Goal: Book appointment/travel/reservation

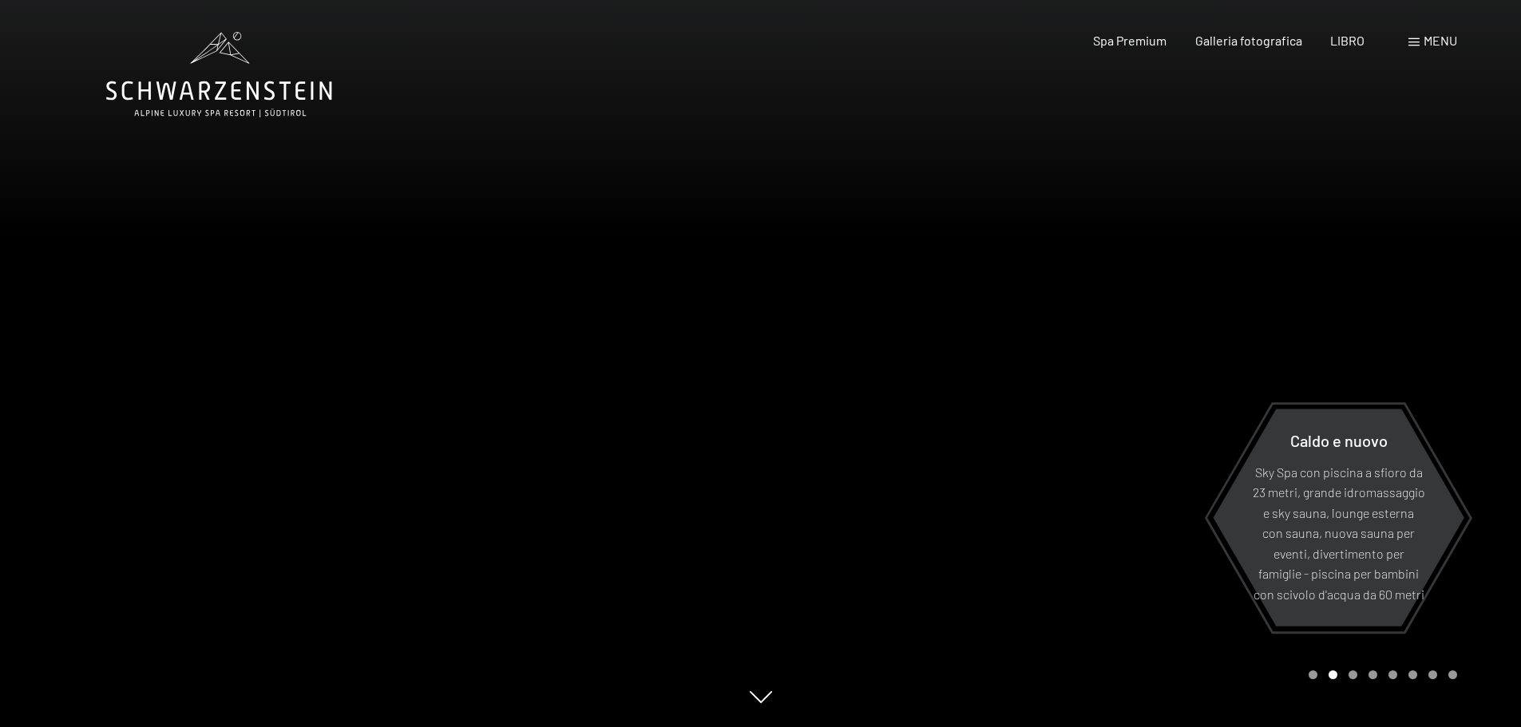
click at [1432, 367] on div at bounding box center [1141, 363] width 761 height 727
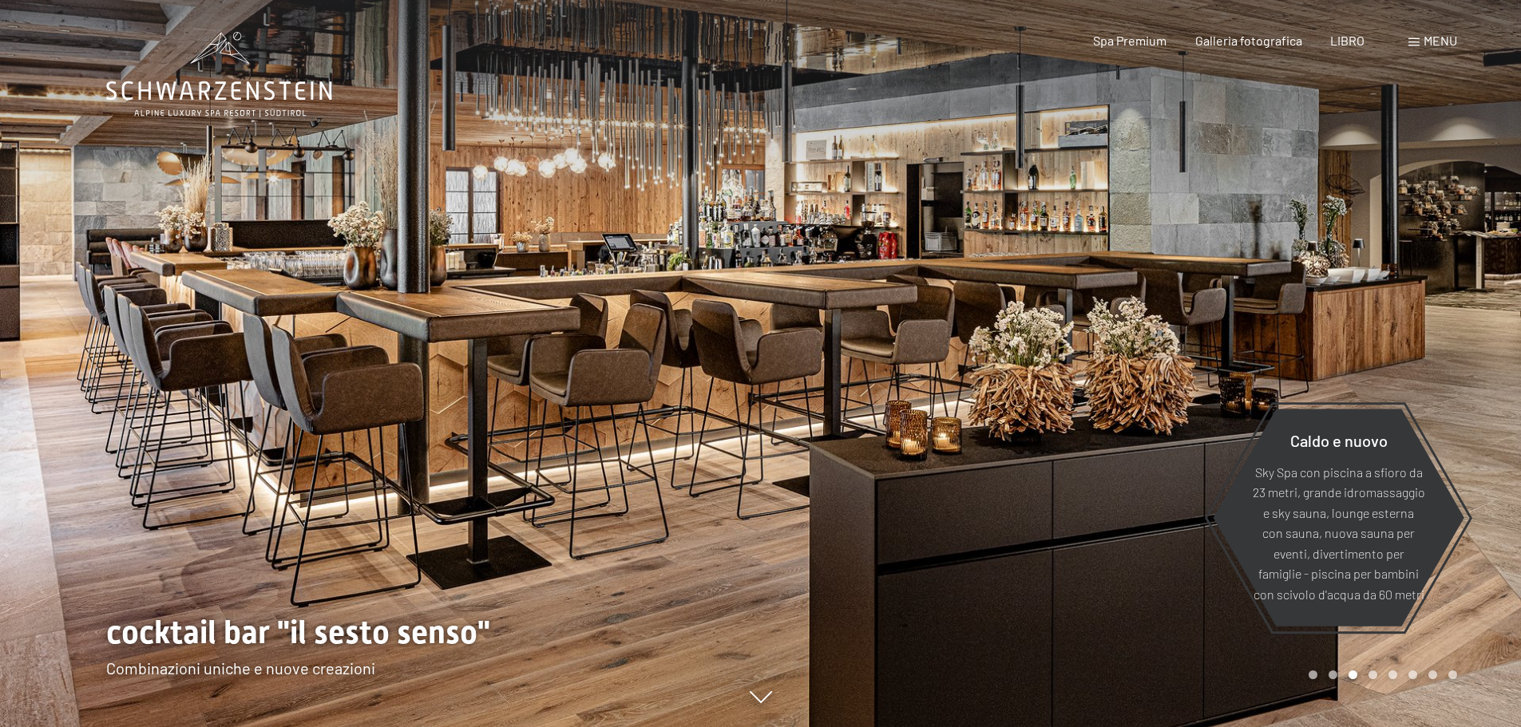
click at [1431, 366] on div at bounding box center [1141, 363] width 761 height 727
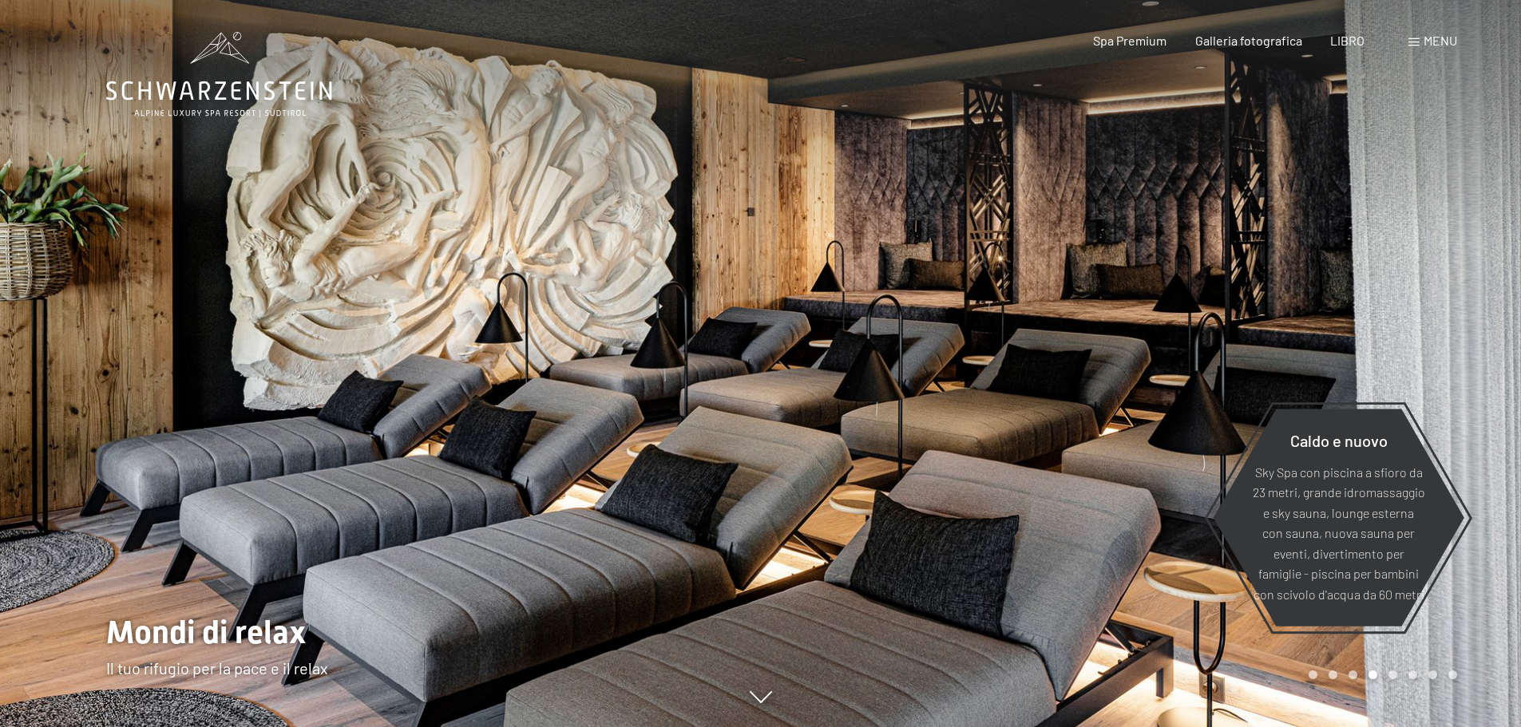
click at [1431, 366] on div at bounding box center [1141, 363] width 761 height 727
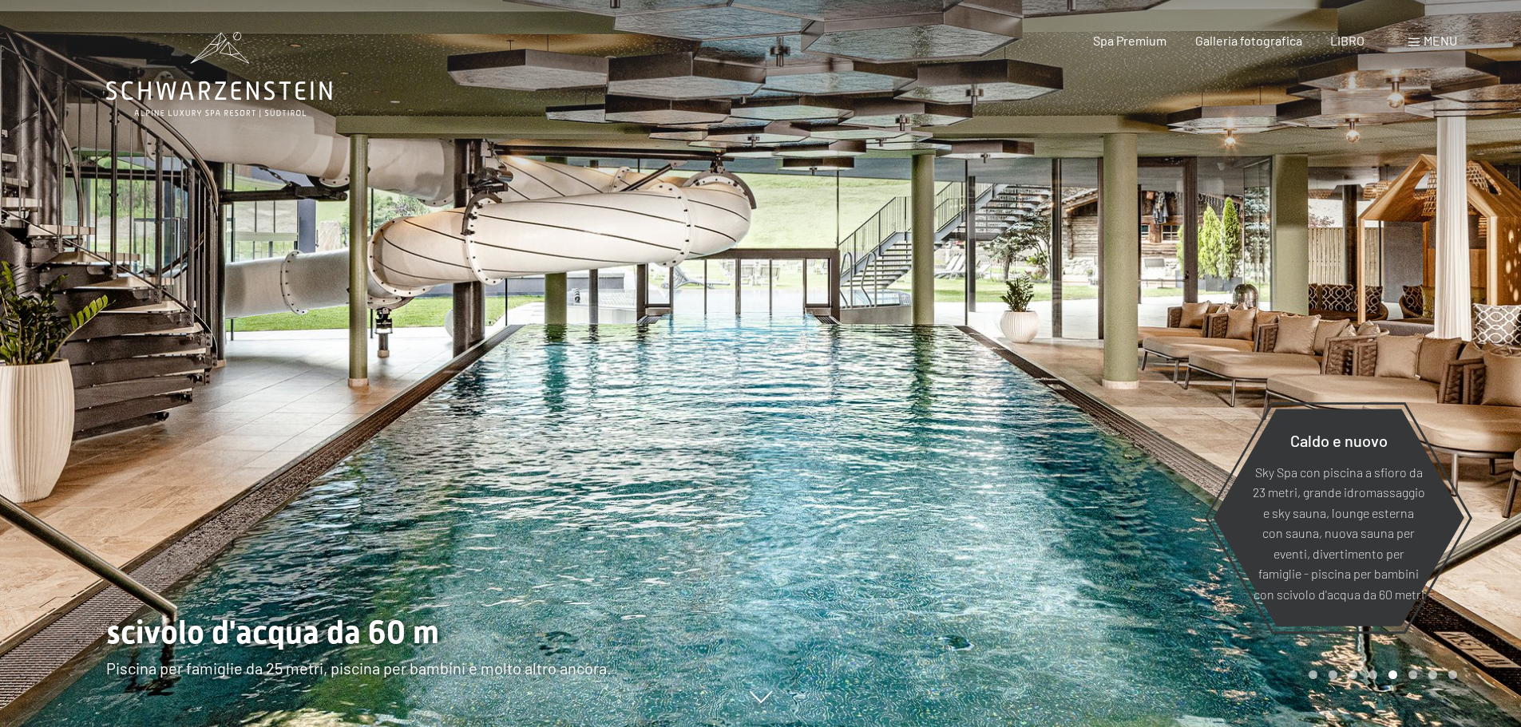
click at [1431, 366] on div at bounding box center [1141, 363] width 761 height 727
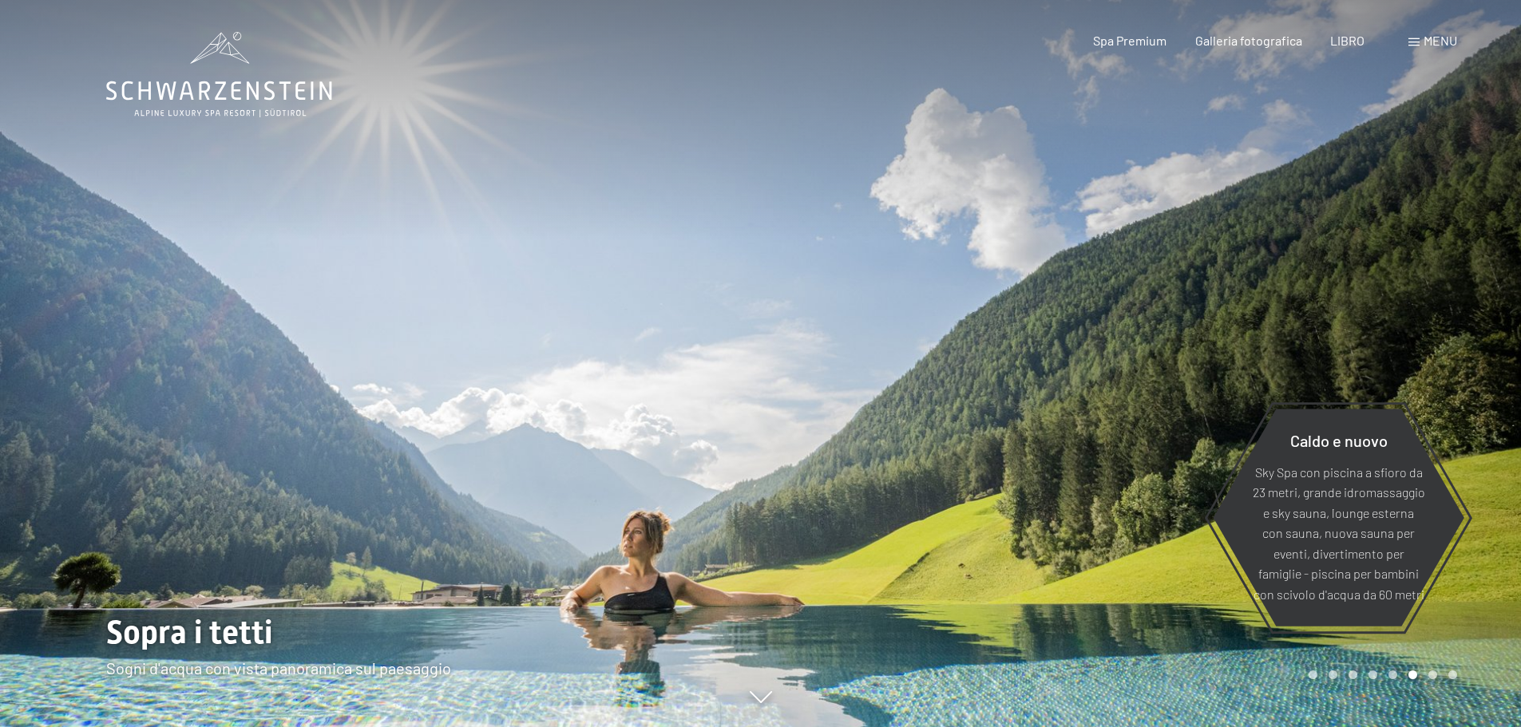
click at [1431, 366] on div at bounding box center [1141, 363] width 761 height 727
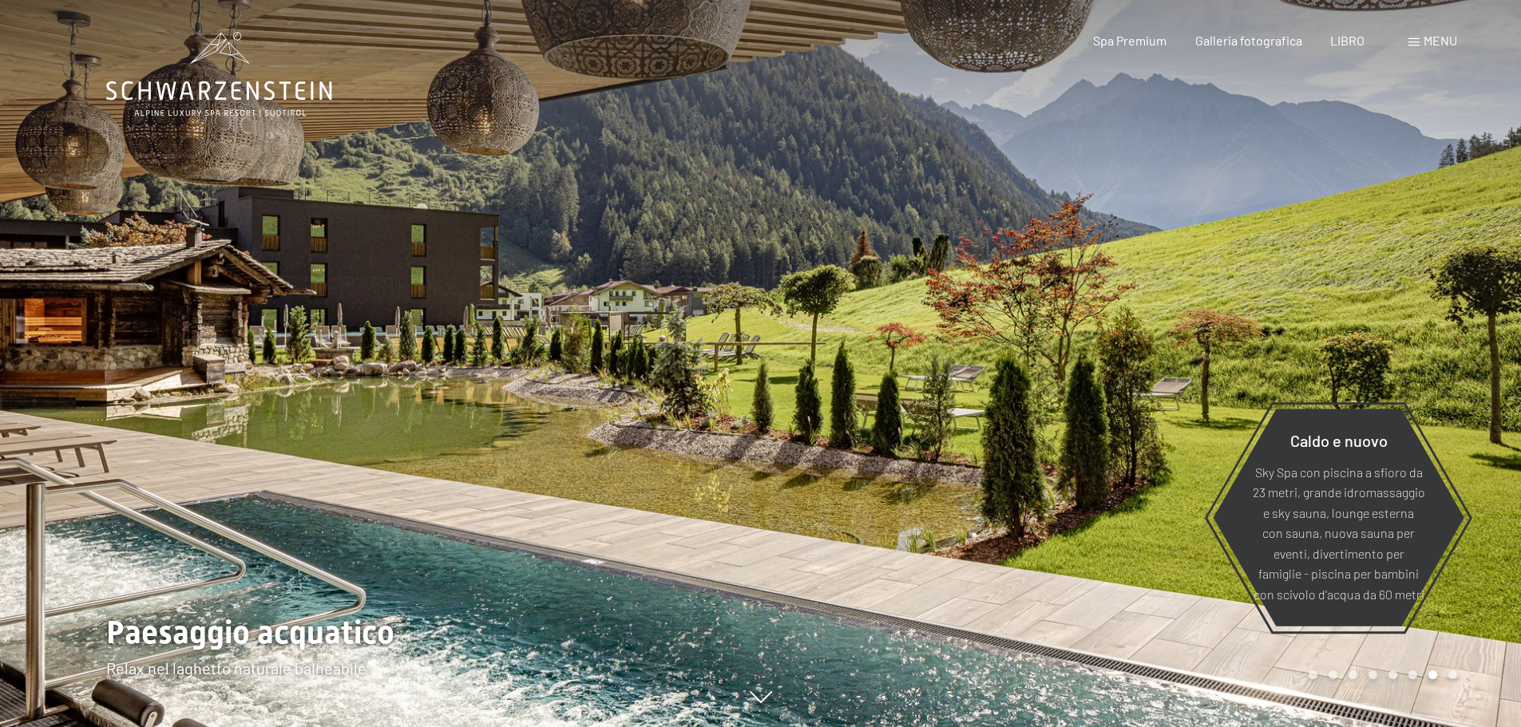
click at [1431, 366] on div at bounding box center [1141, 363] width 761 height 727
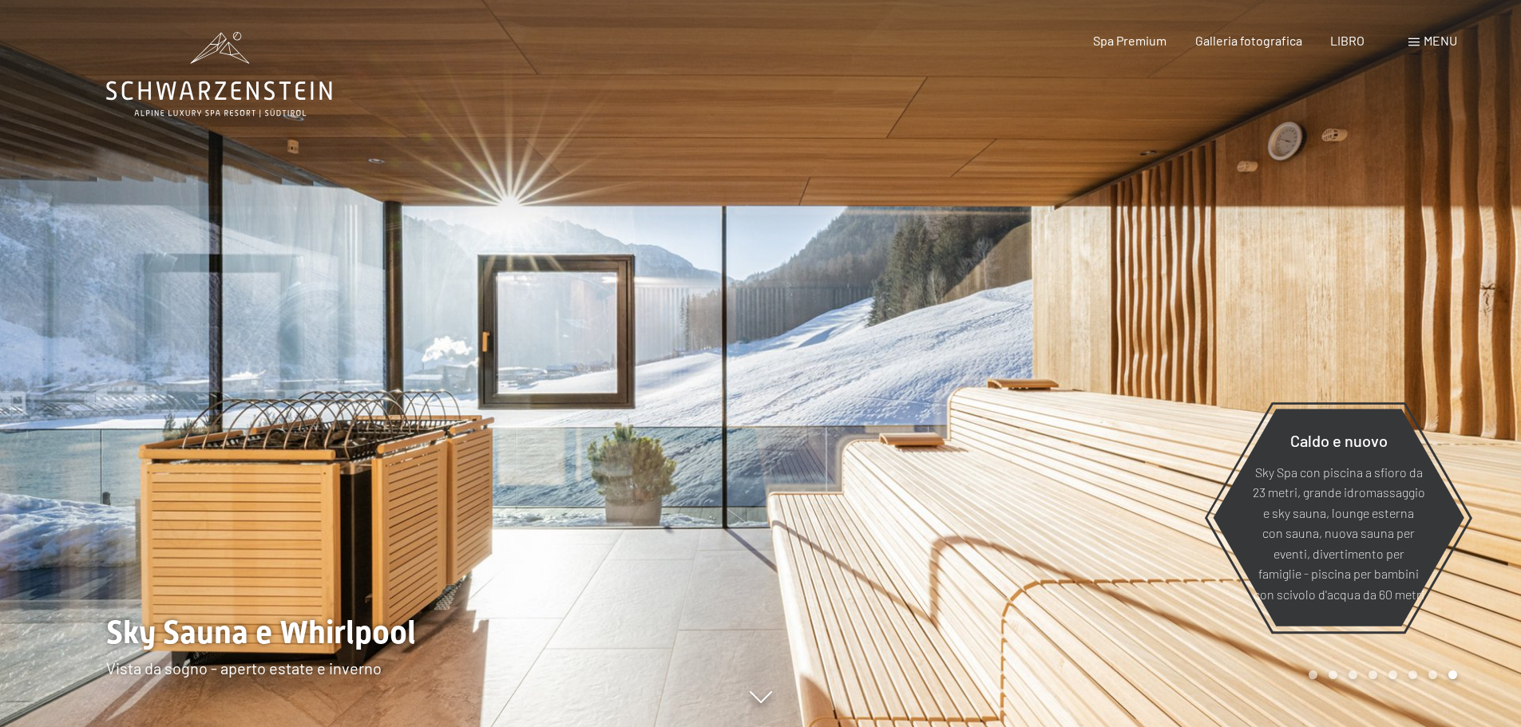
click at [1431, 366] on div at bounding box center [1141, 363] width 761 height 727
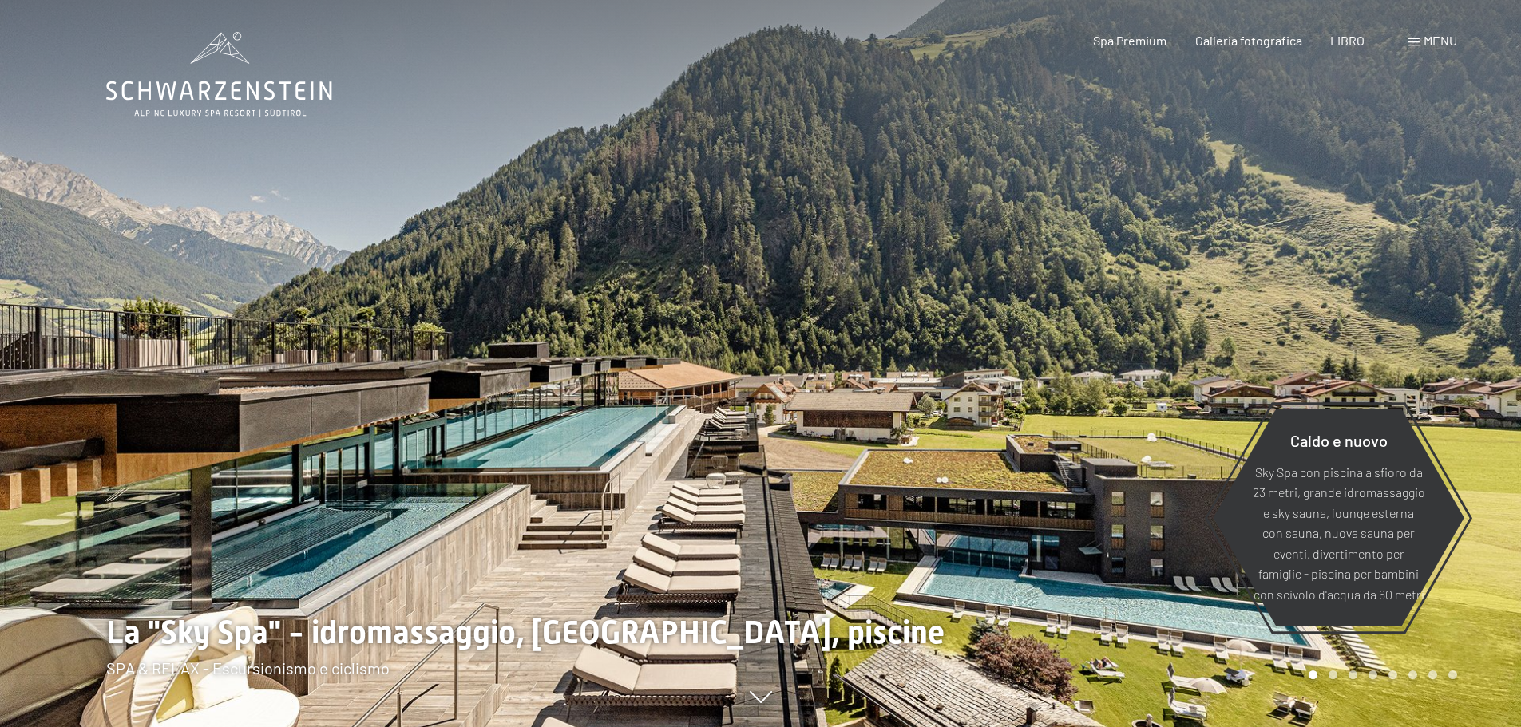
click at [1431, 366] on div at bounding box center [1141, 363] width 761 height 727
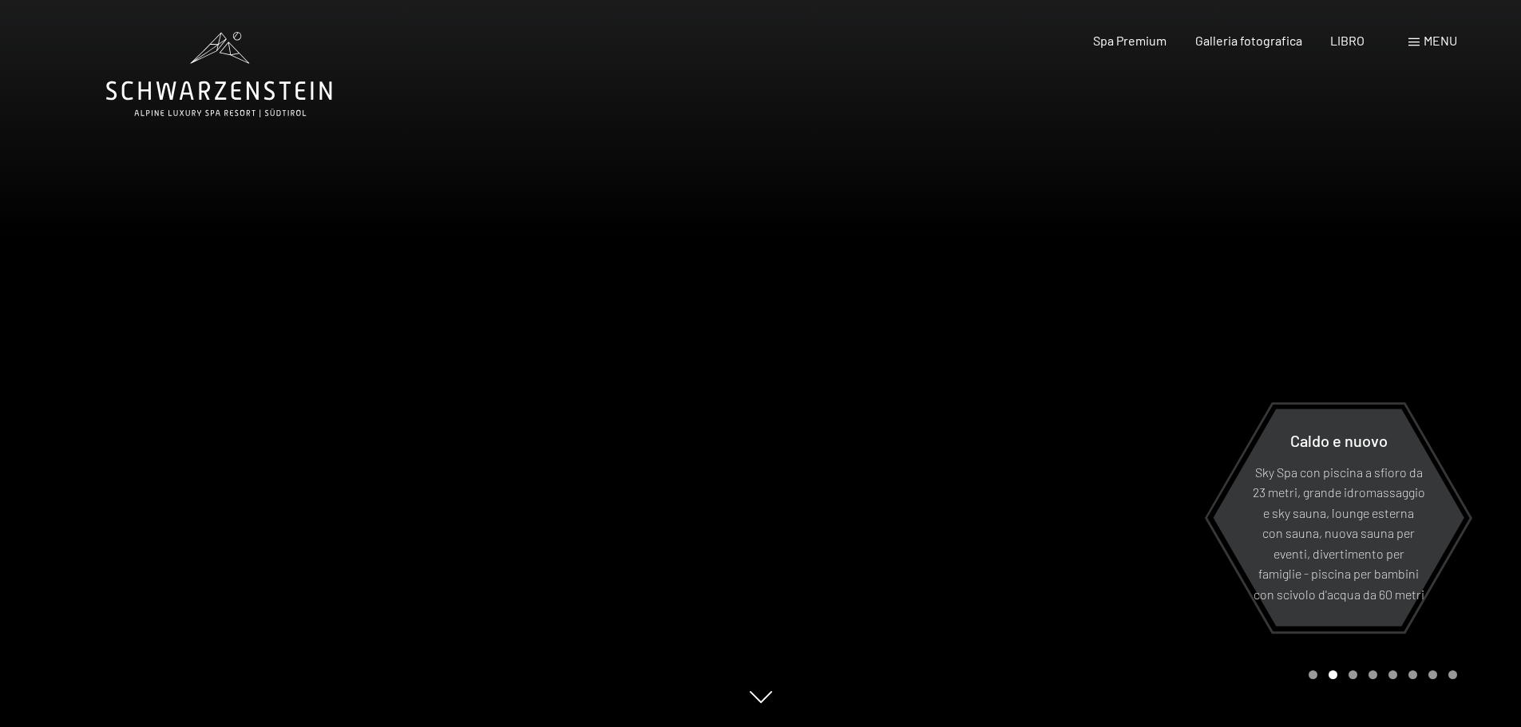
click at [1431, 366] on div at bounding box center [1141, 363] width 761 height 727
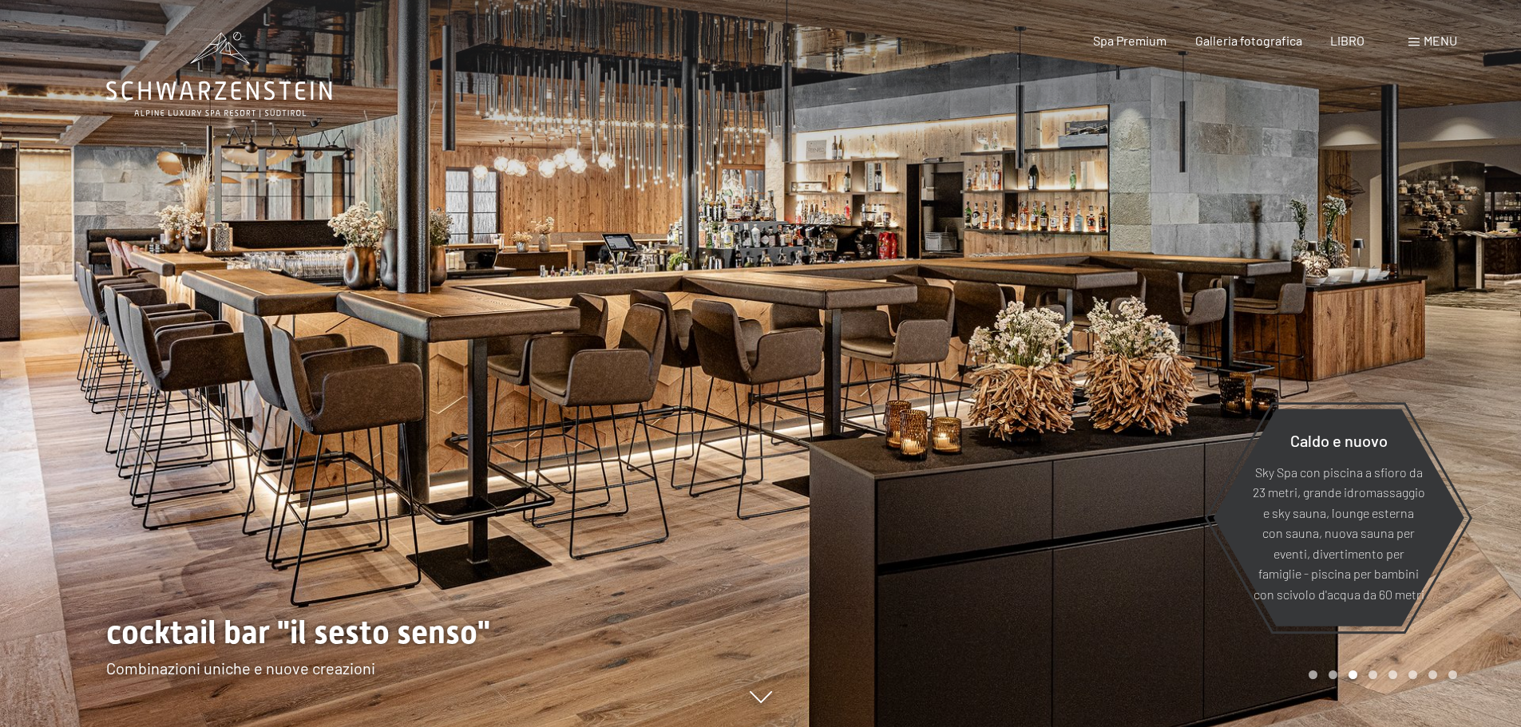
click at [1433, 42] on font "menu" at bounding box center [1441, 40] width 34 height 15
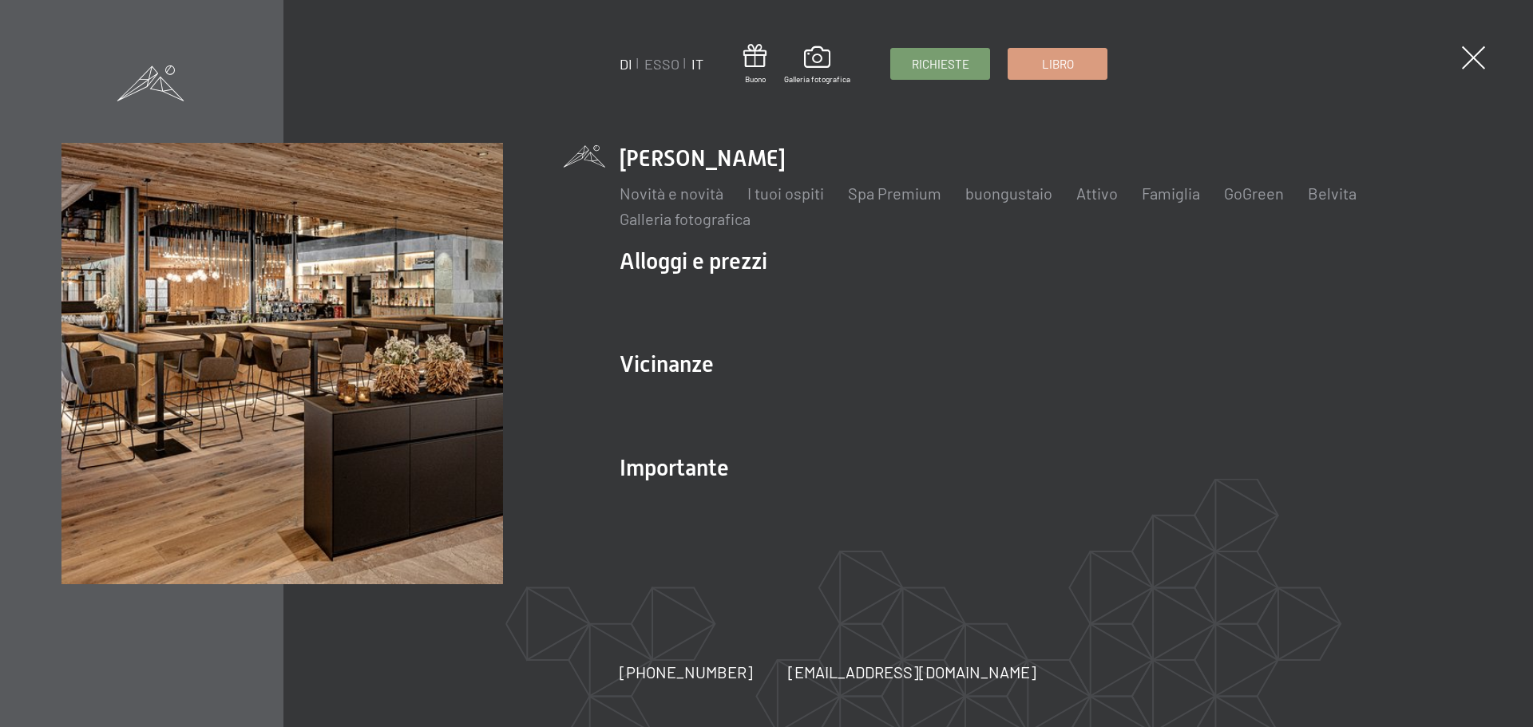
click at [694, 66] on font "IT" at bounding box center [697, 64] width 12 height 18
click at [934, 55] on font "Richieste" at bounding box center [940, 61] width 57 height 14
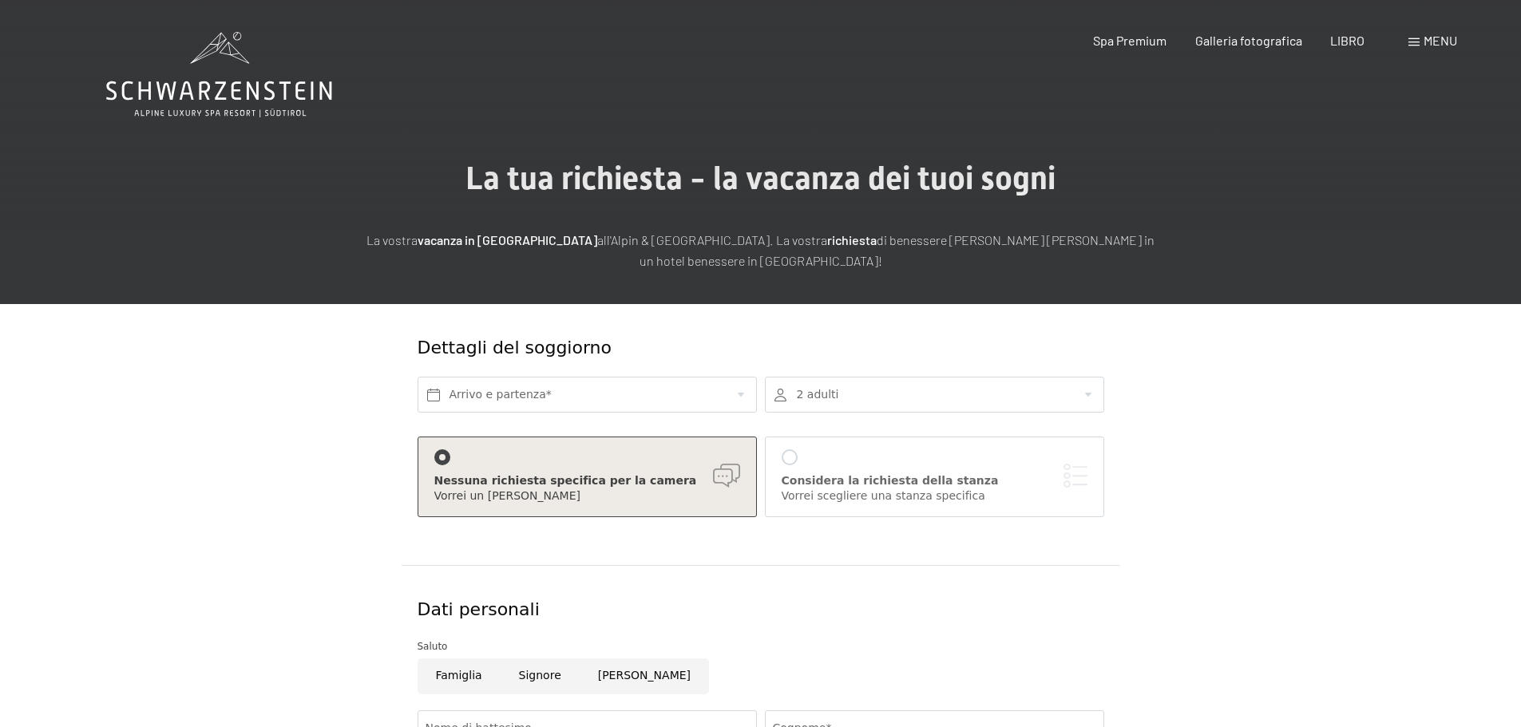
click at [1447, 42] on font "menu" at bounding box center [1441, 40] width 34 height 15
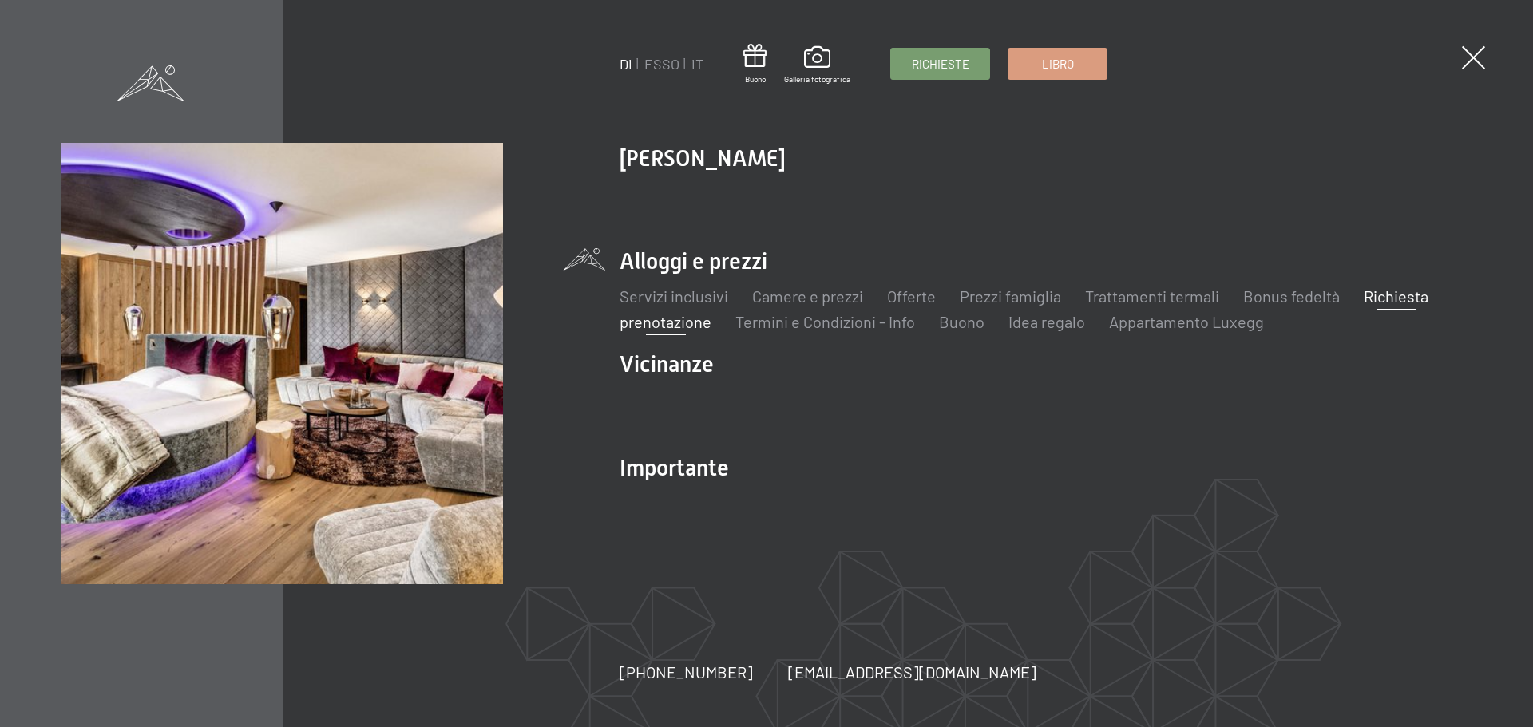
click at [643, 329] on font "prenotazione" at bounding box center [666, 321] width 92 height 19
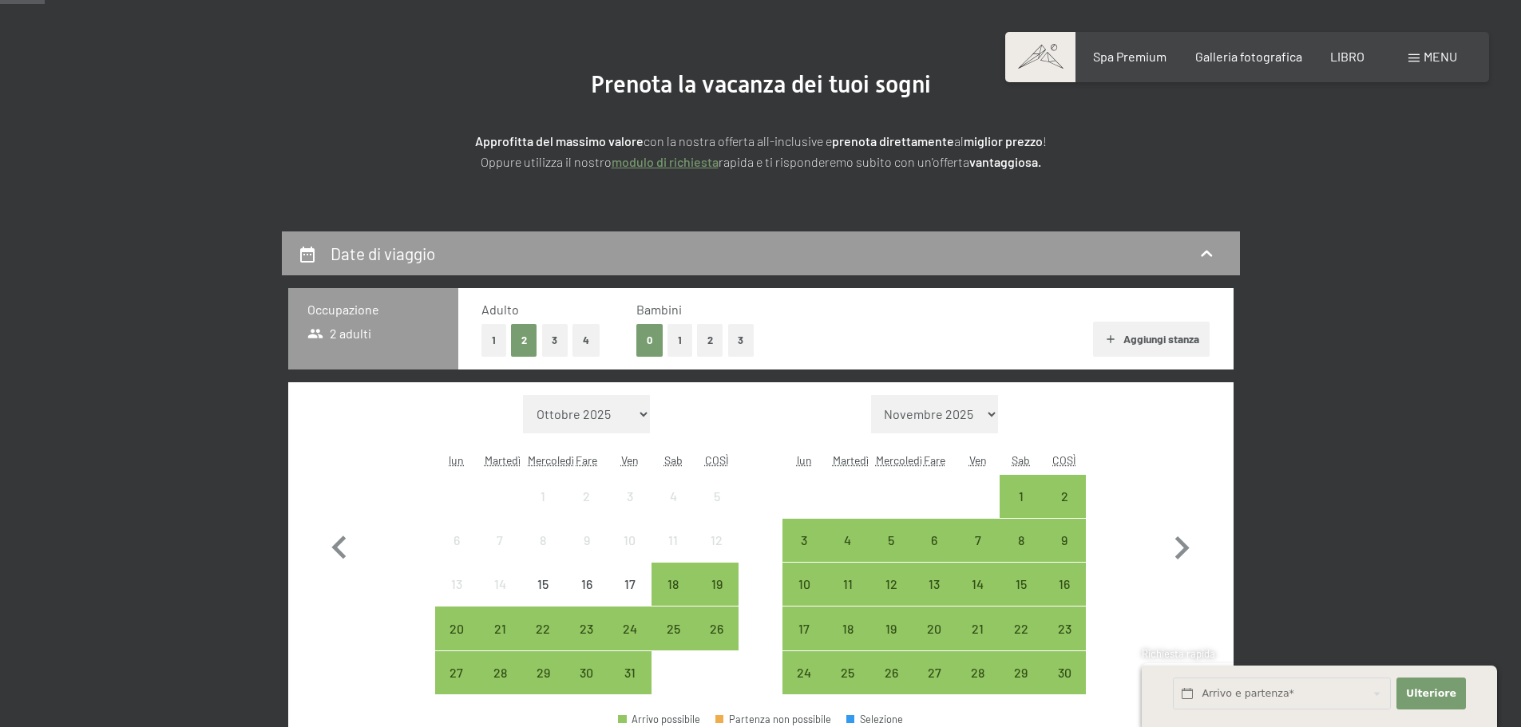
scroll to position [160, 0]
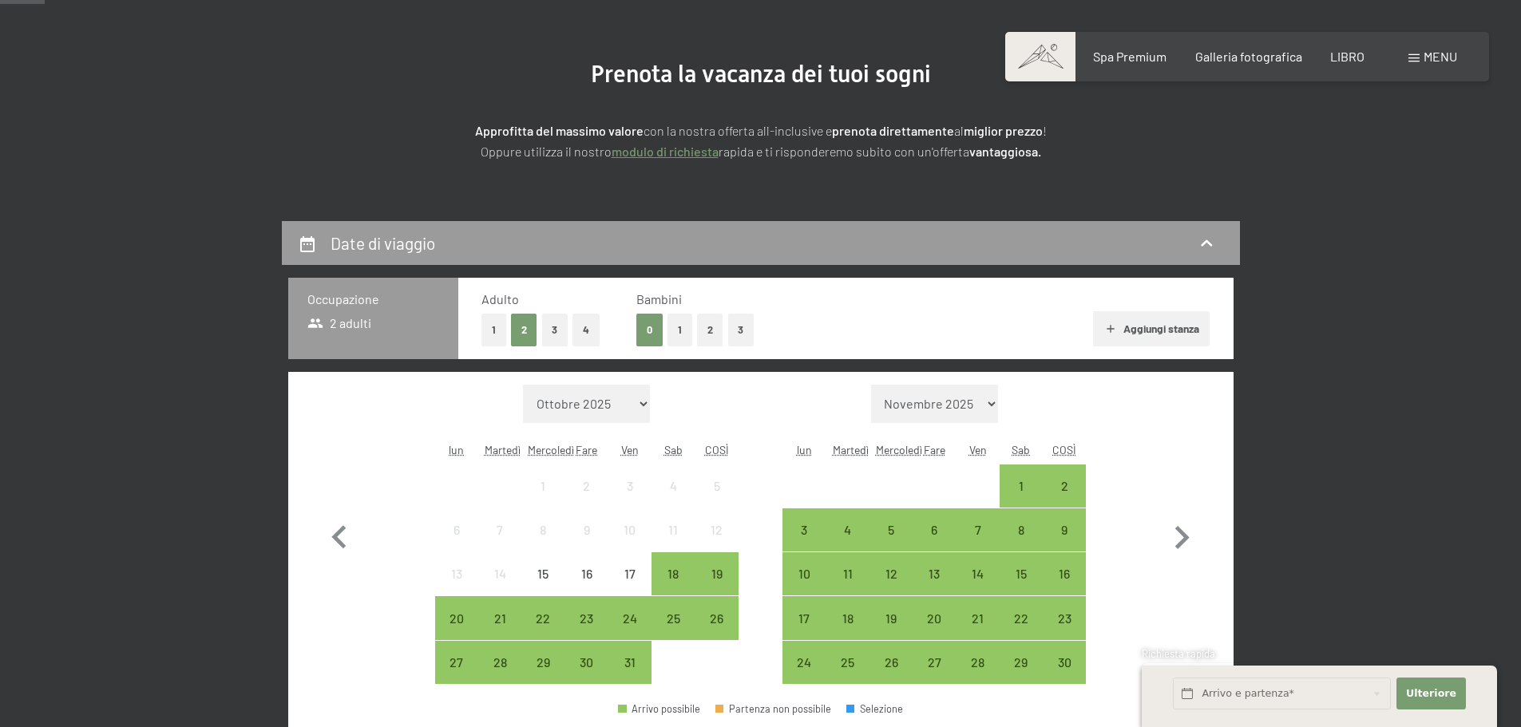
click at [712, 328] on font "2" at bounding box center [710, 329] width 6 height 13
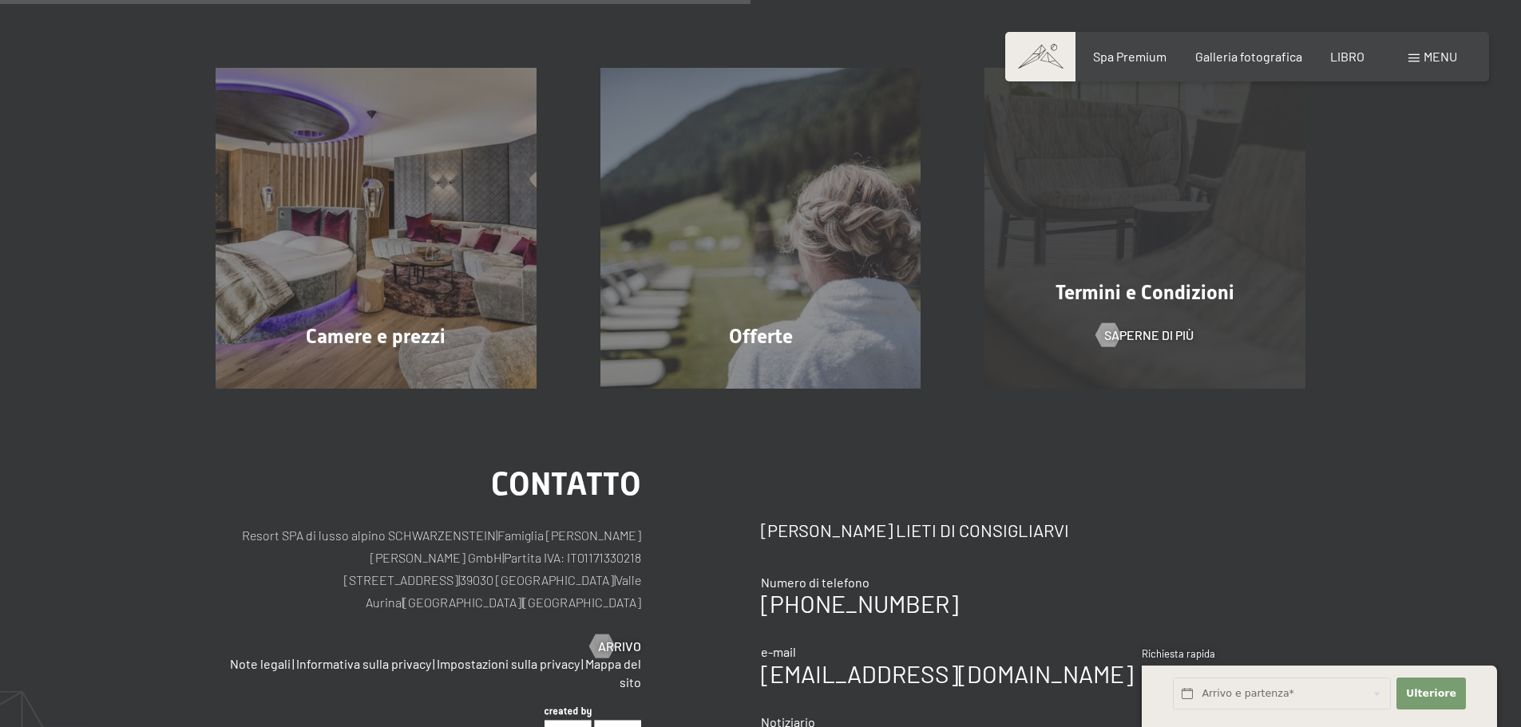
scroll to position [399, 0]
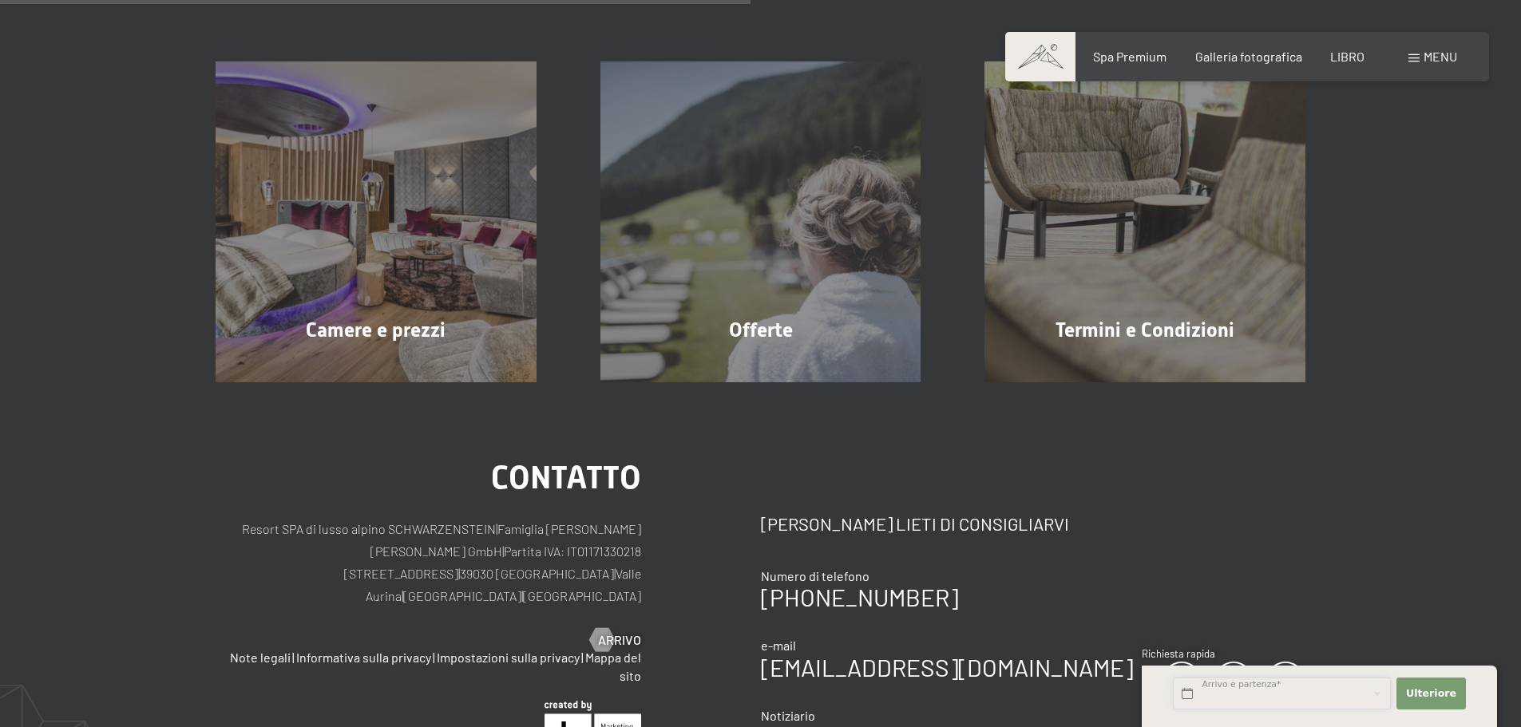
click at [1262, 699] on input "text" at bounding box center [1282, 694] width 218 height 33
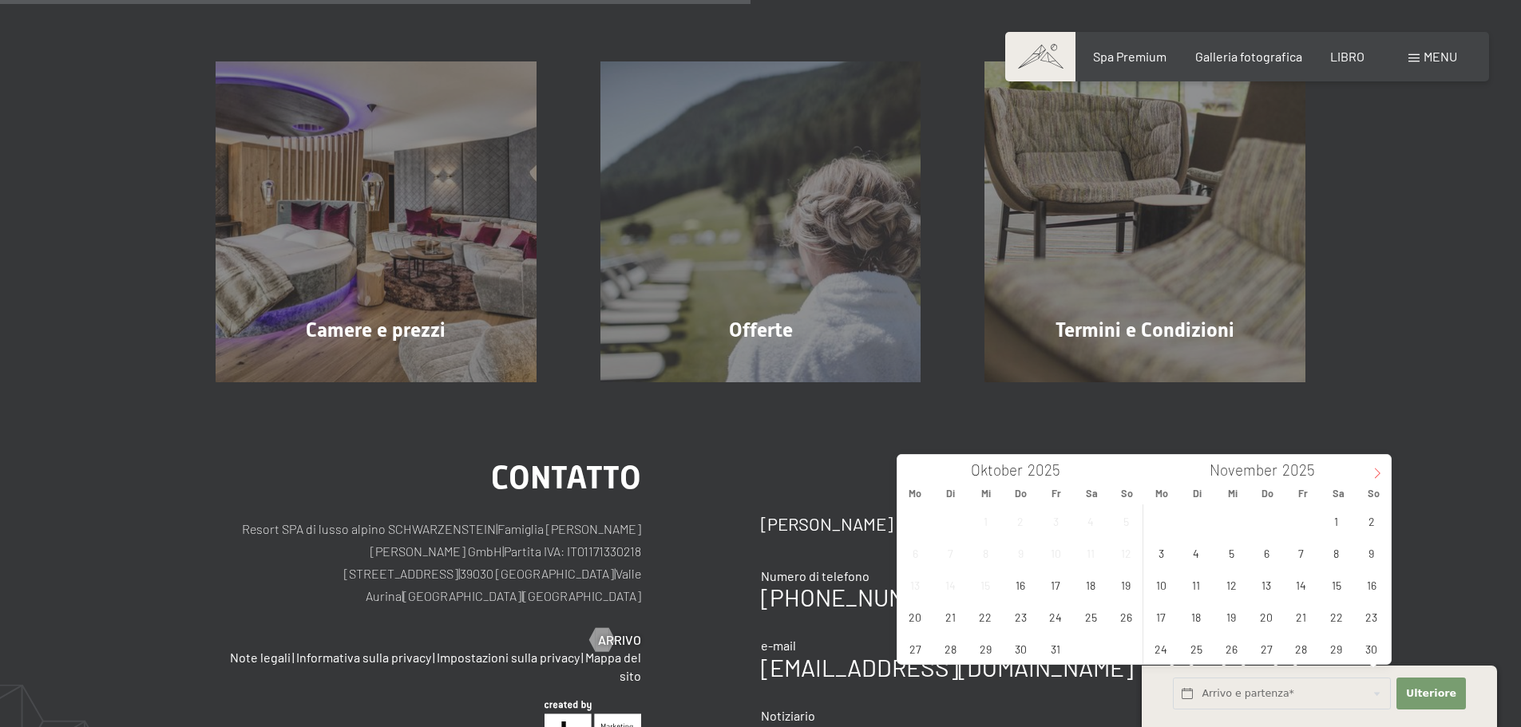
click at [1372, 474] on icon at bounding box center [1377, 473] width 11 height 11
type input "2026"
click at [1372, 474] on icon at bounding box center [1377, 473] width 11 height 11
type input "2026"
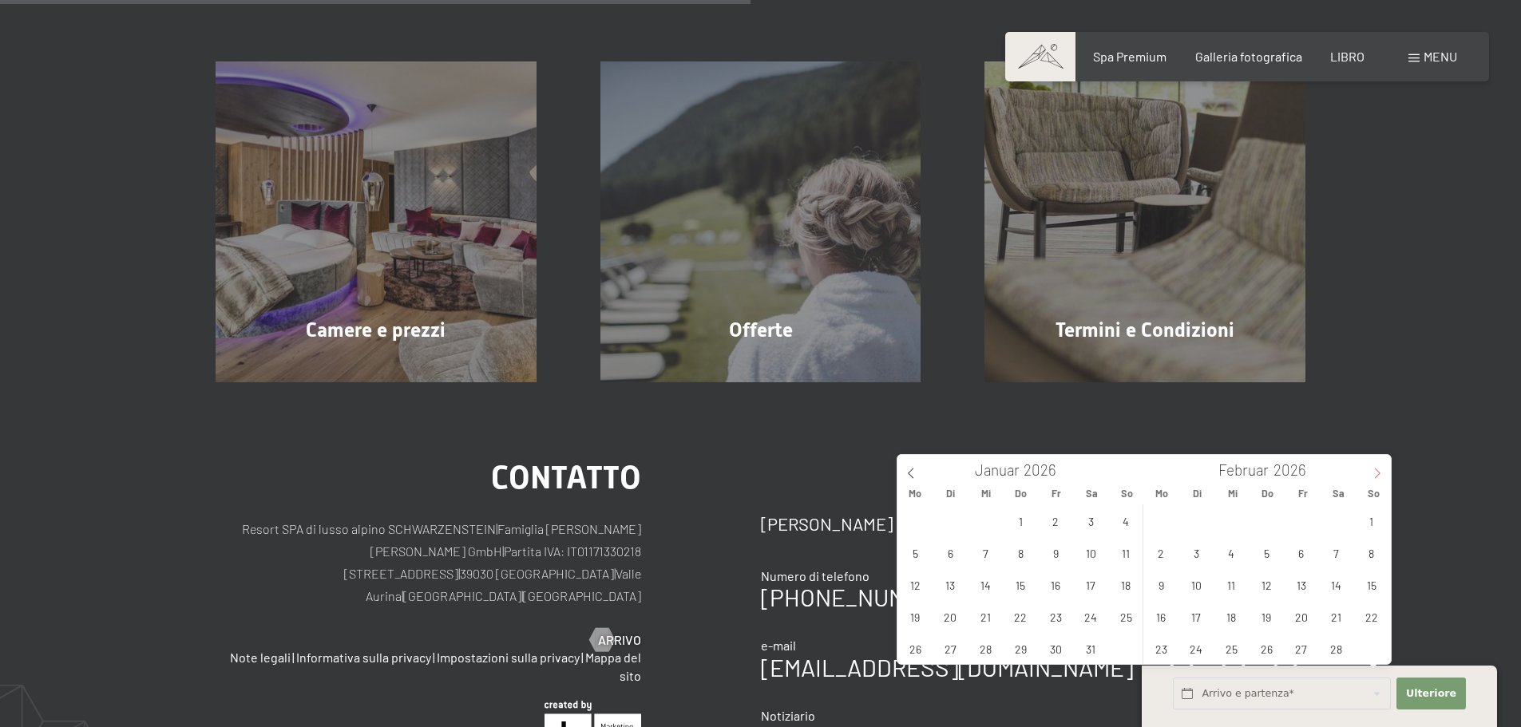
click at [1372, 474] on icon at bounding box center [1377, 473] width 11 height 11
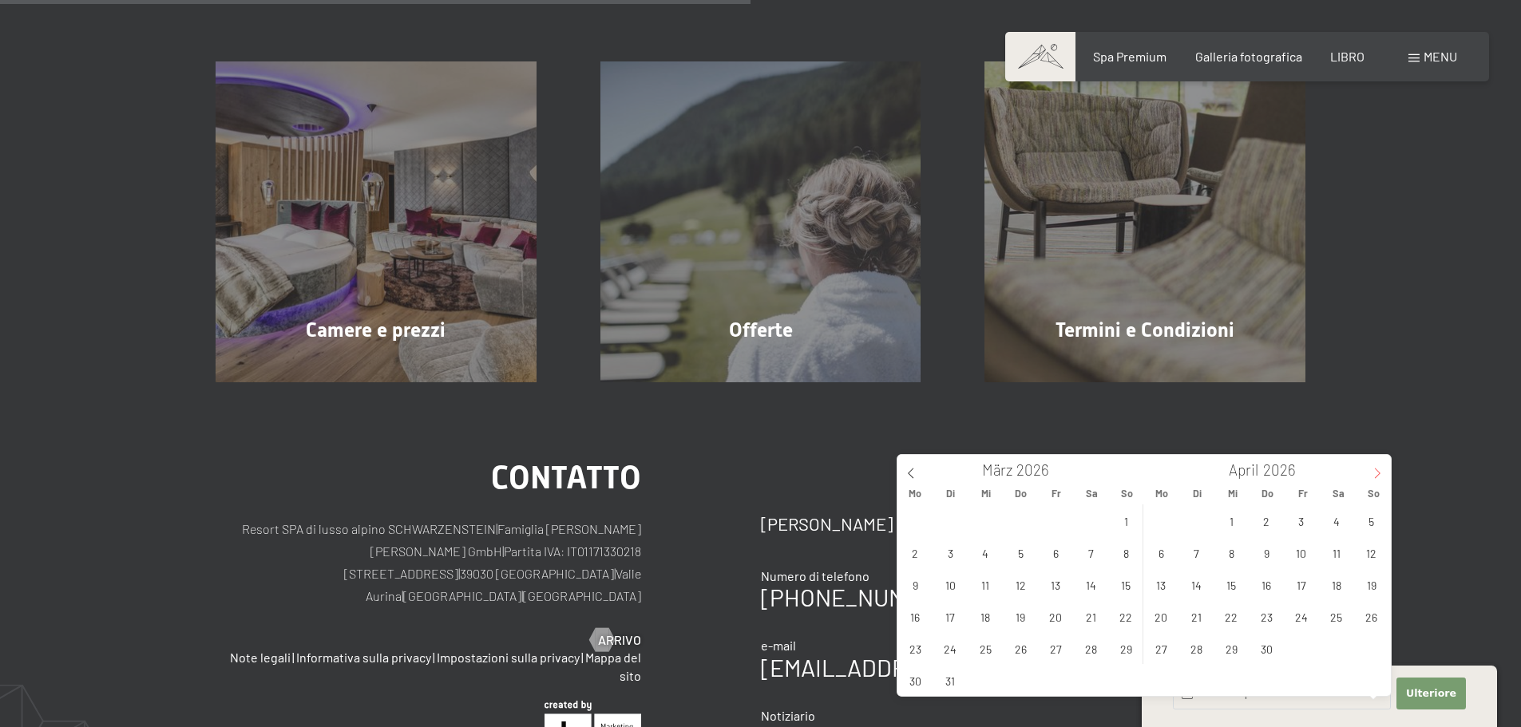
click at [1372, 474] on icon at bounding box center [1377, 473] width 11 height 11
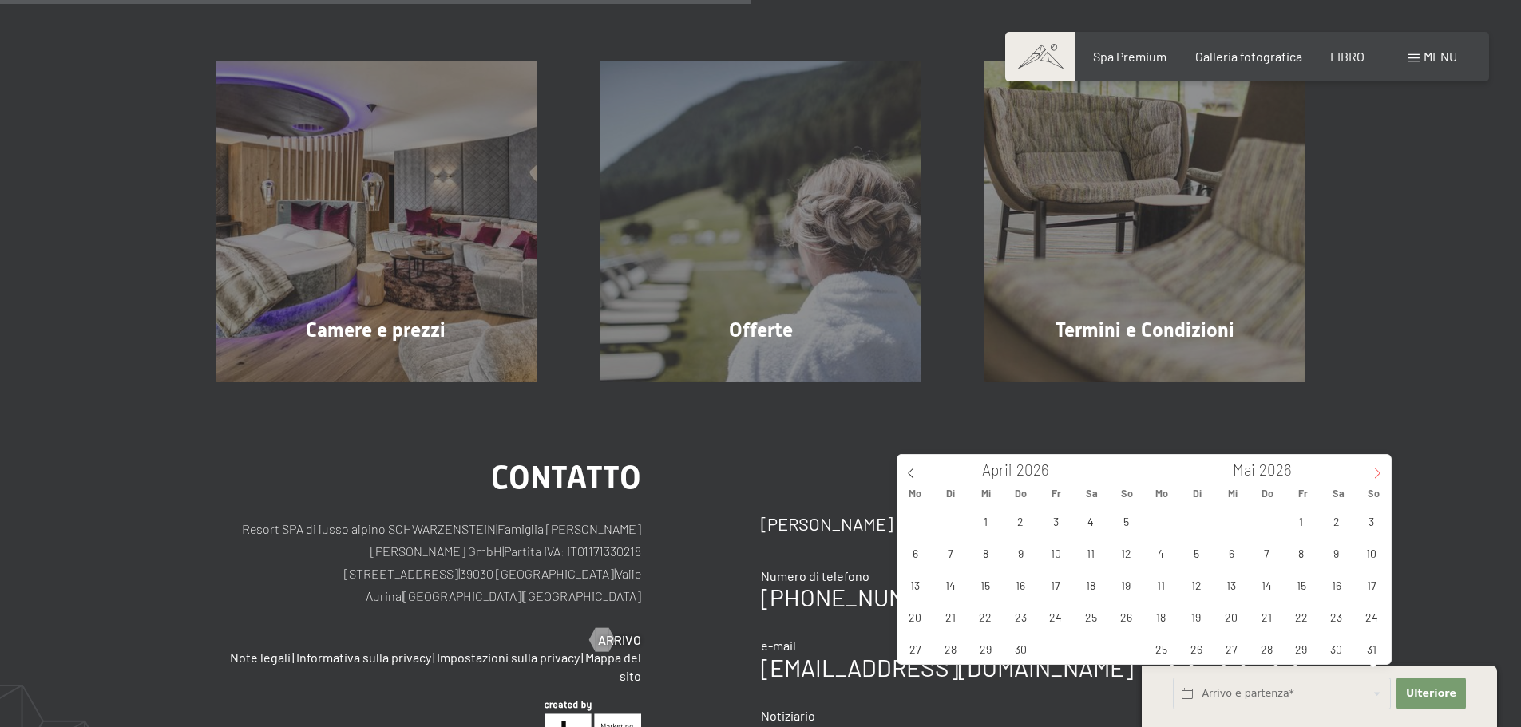
click at [1372, 474] on icon at bounding box center [1377, 473] width 11 height 11
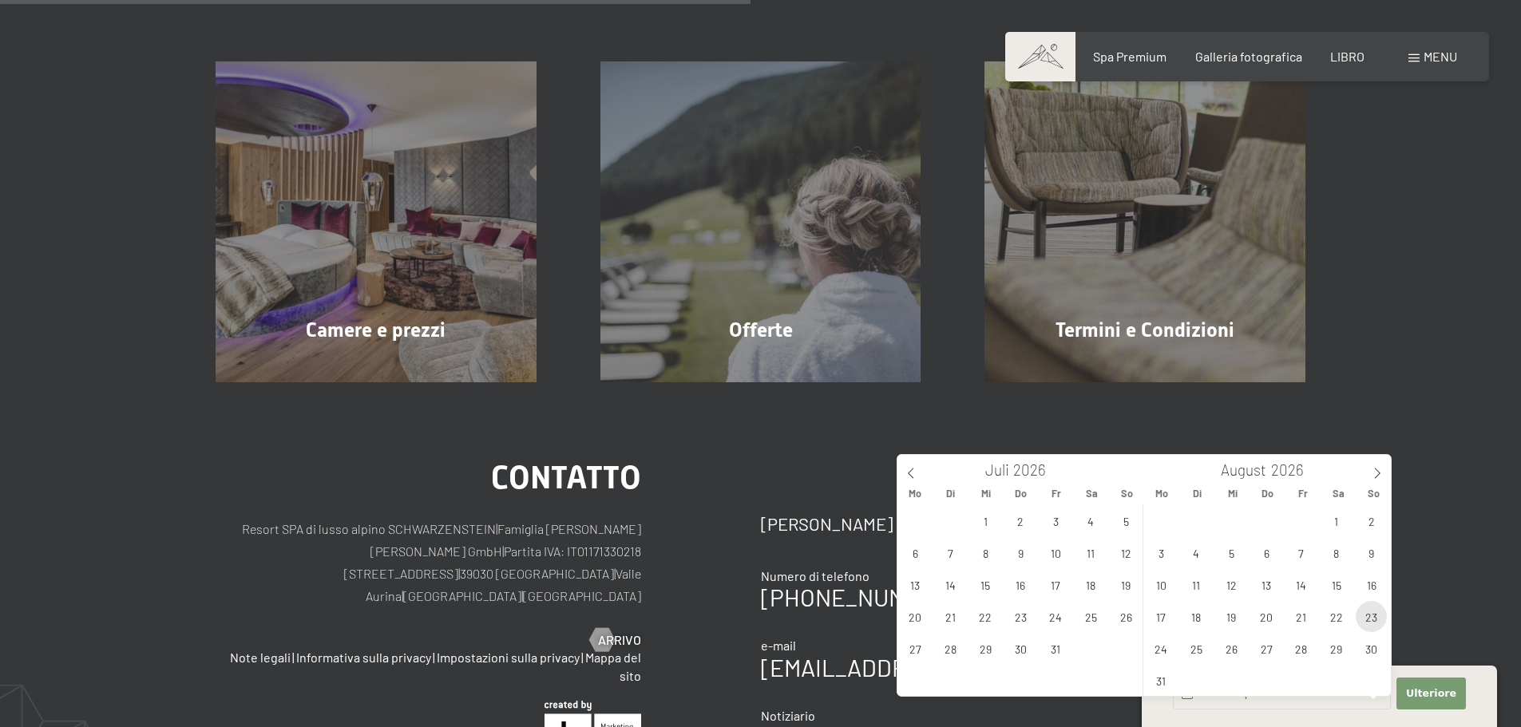
click at [1370, 620] on span "23" at bounding box center [1371, 616] width 31 height 31
click at [1337, 648] on span "29" at bounding box center [1336, 648] width 31 height 31
type input "So. 23.08.2026 - Sa. 29.08.2026"
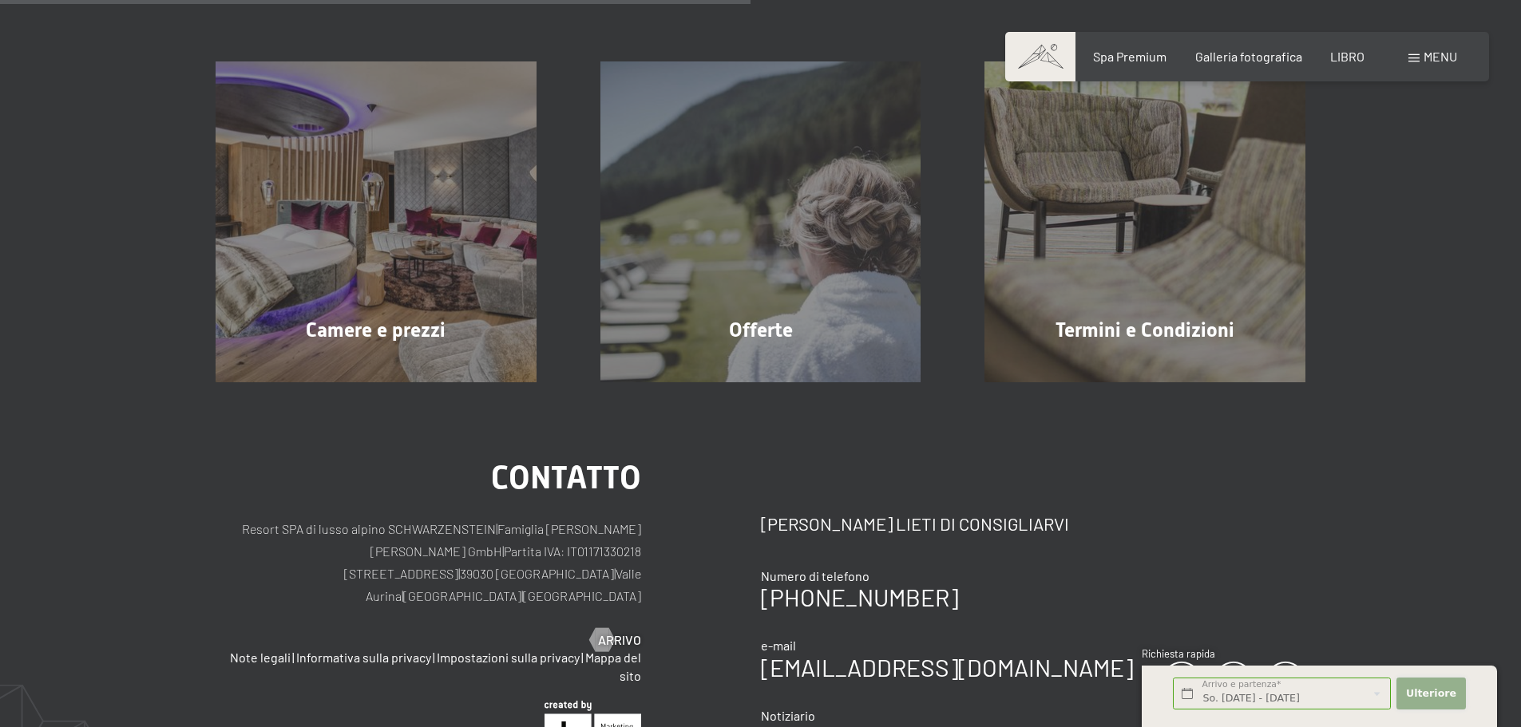
click at [1430, 689] on font "Ulteriore" at bounding box center [1431, 693] width 50 height 12
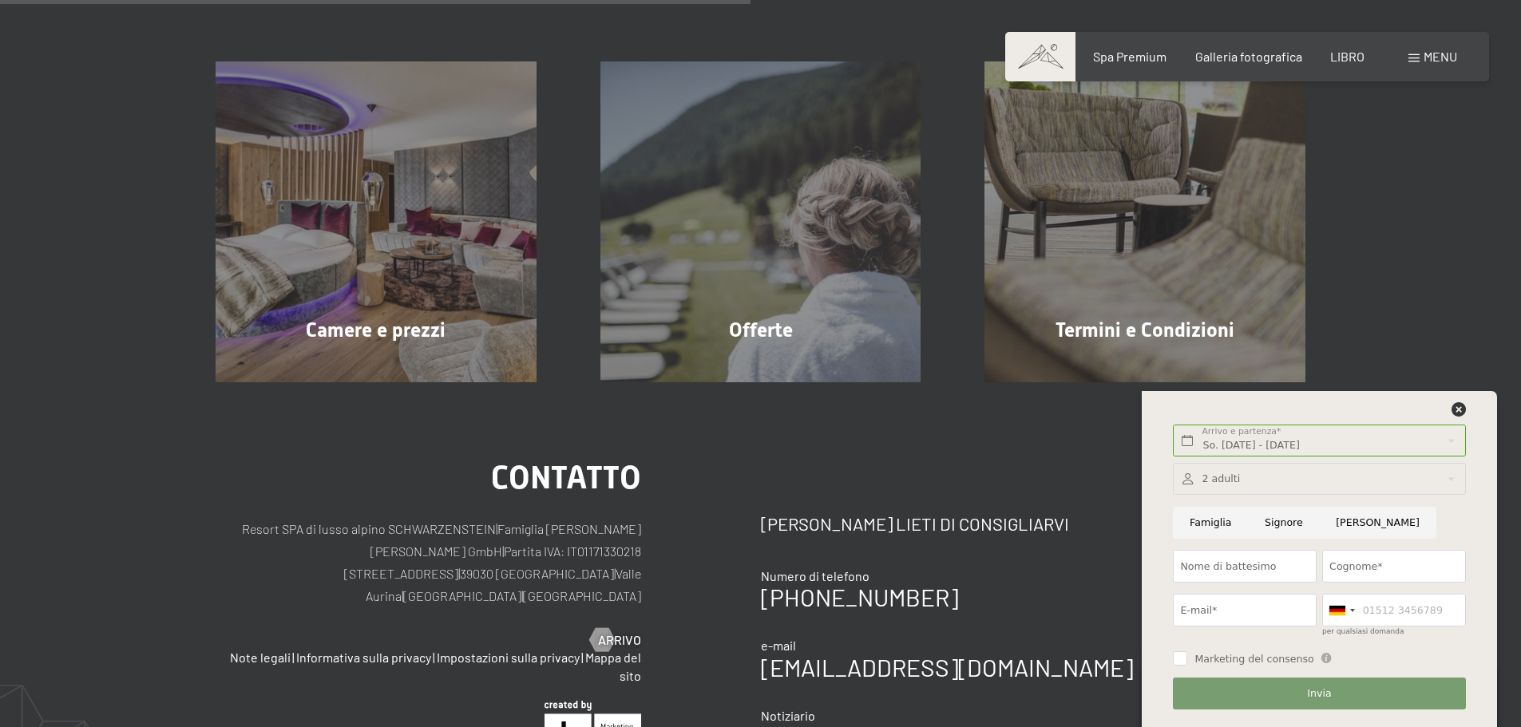
click at [1218, 478] on div at bounding box center [1319, 479] width 292 height 33
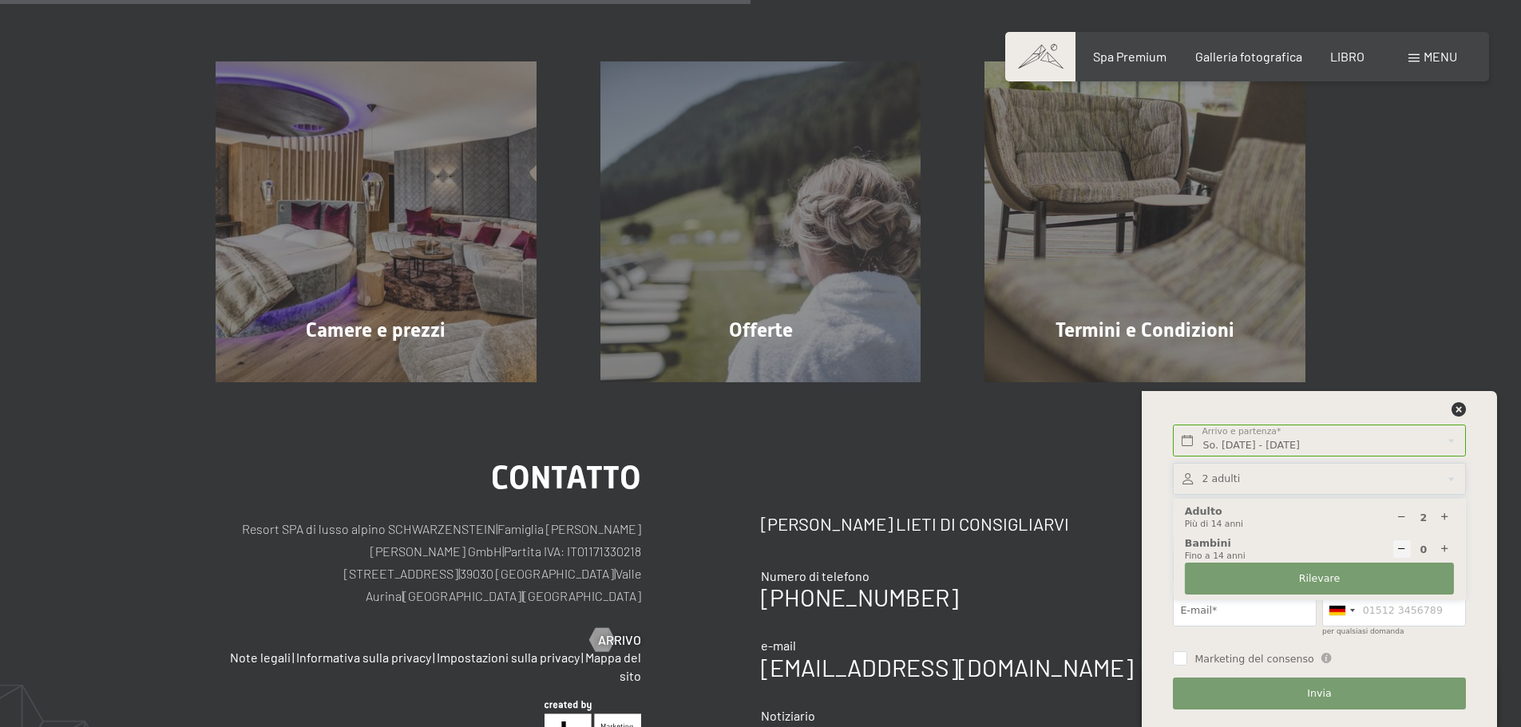
click at [1442, 547] on icon at bounding box center [1445, 550] width 10 height 10
type input "1"
select select
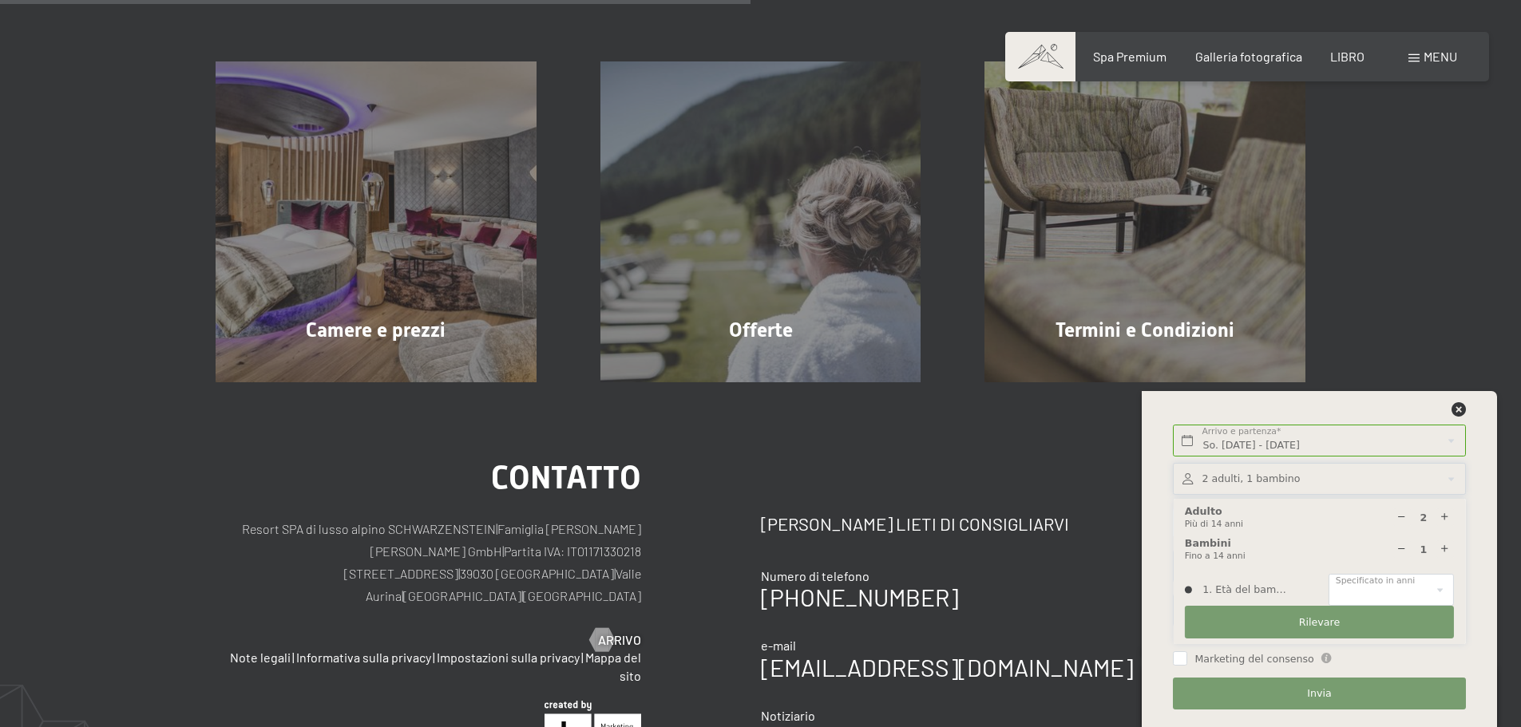
click at [1442, 547] on icon at bounding box center [1445, 550] width 10 height 10
type input "2"
select select
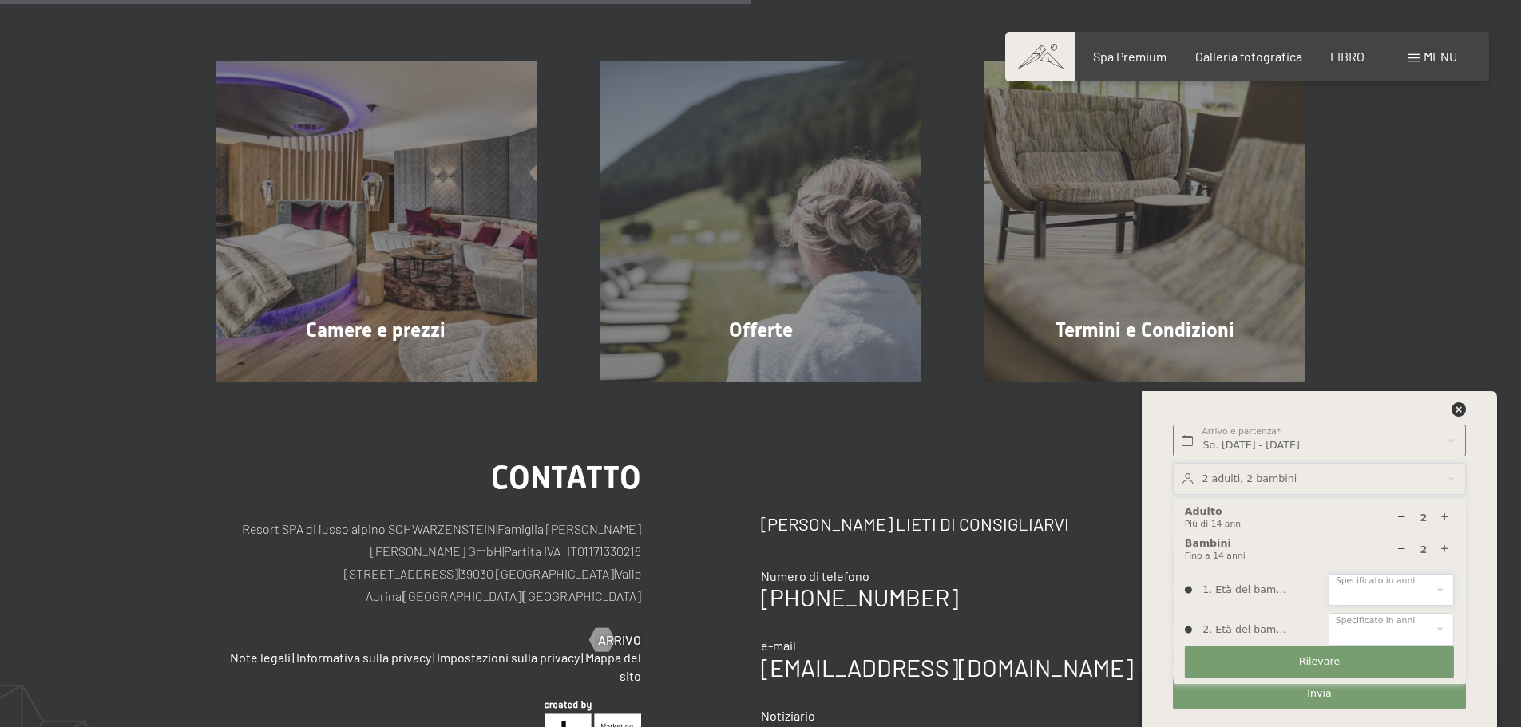
click at [1400, 586] on select "0 1 2 3 4 5 6 7 8 9 10 11 12 13 14" at bounding box center [1391, 590] width 125 height 33
select select "9"
click at [1329, 574] on select "0 1 2 3 4 5 6 7 8 9 10 11 12 13 14" at bounding box center [1391, 590] width 125 height 33
click at [1384, 623] on select "0 1 2 3 4 5 6 7 8 9 10 11 12 13 14" at bounding box center [1391, 629] width 125 height 33
select select "12"
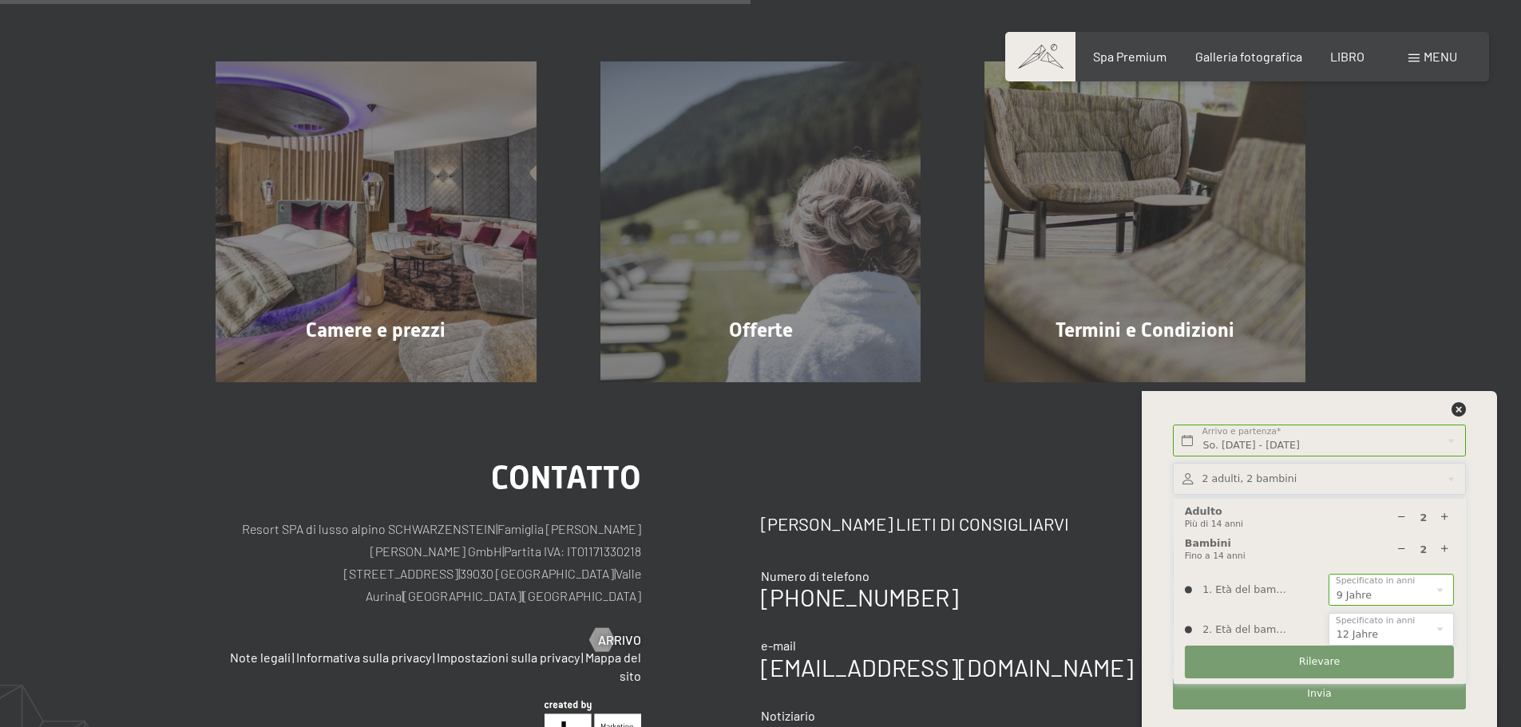
click at [1329, 613] on select "0 1 2 3 4 5 6 7 8 9 10 11 12 13 14" at bounding box center [1391, 629] width 125 height 33
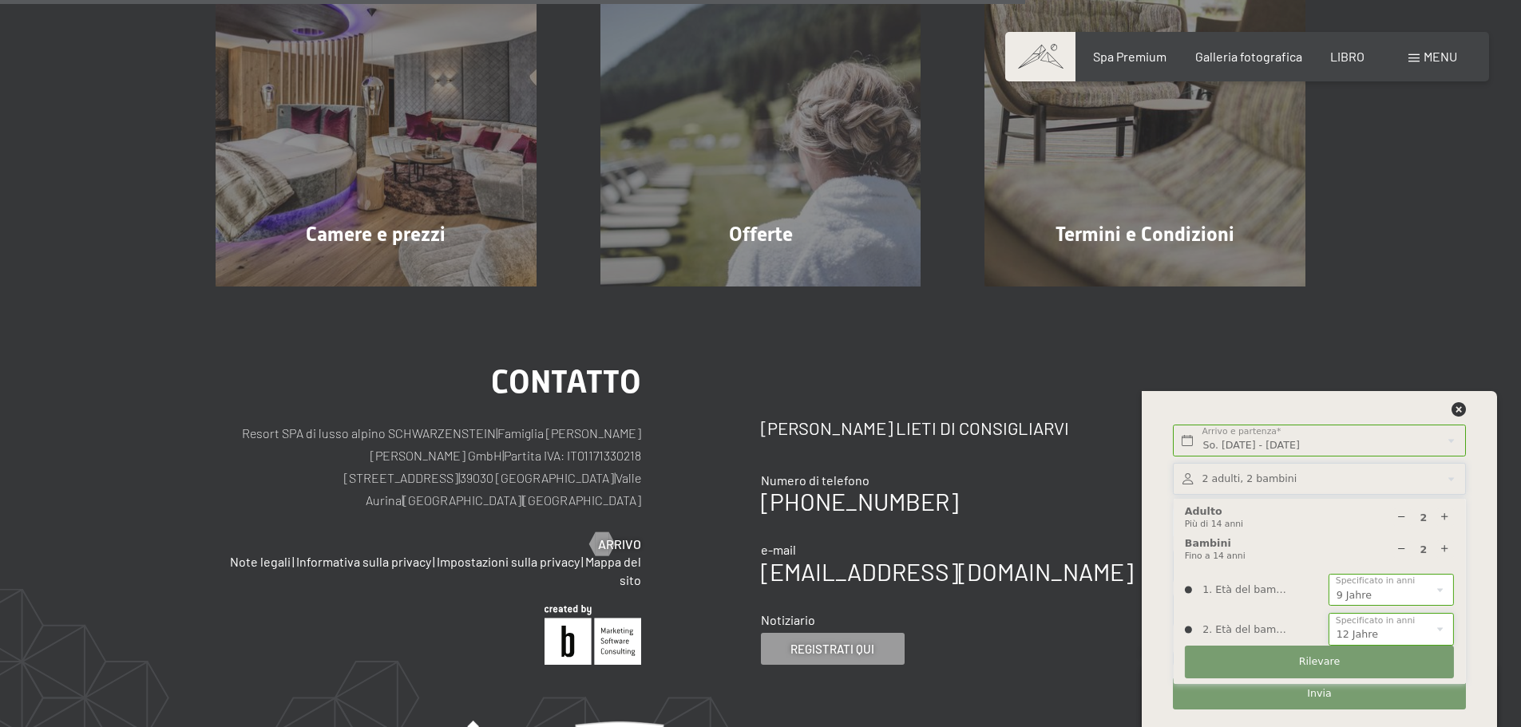
scroll to position [559, 0]
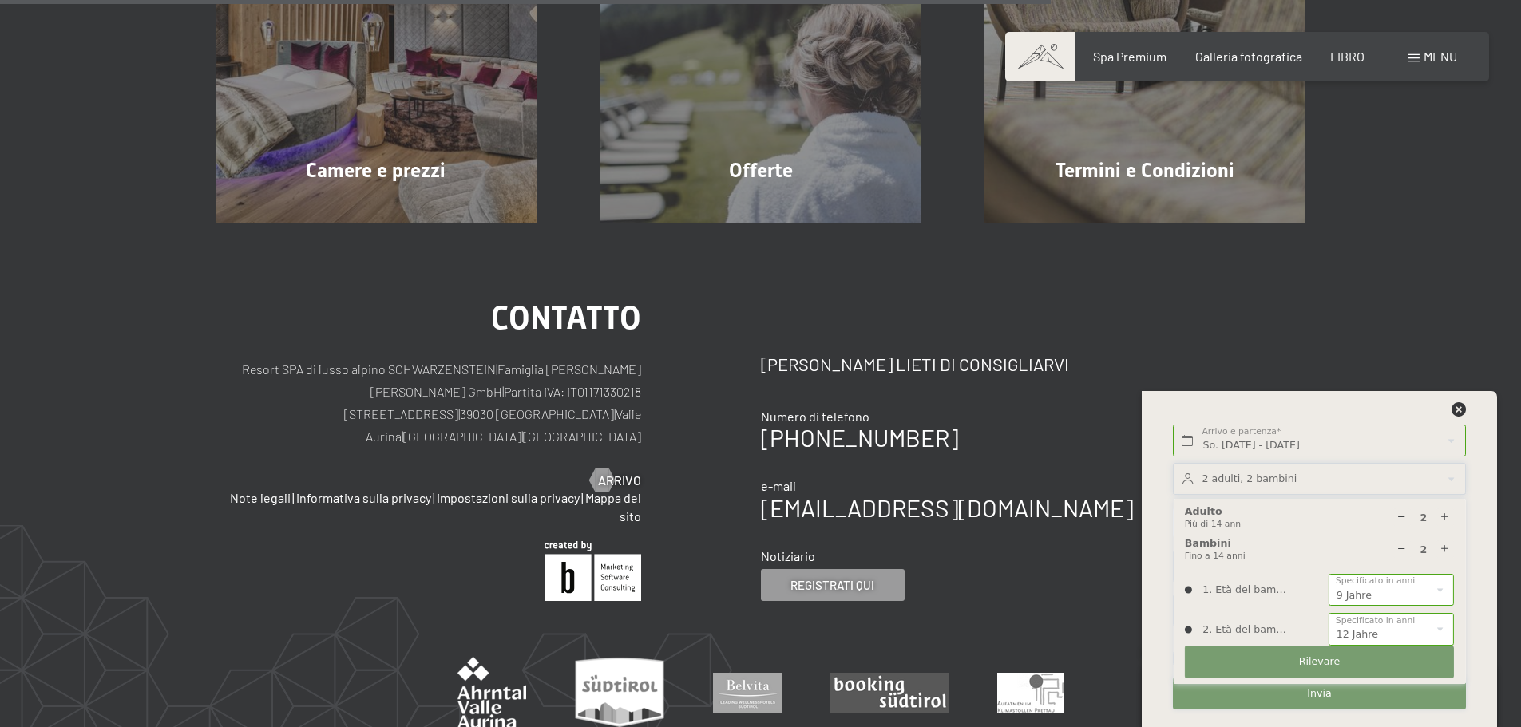
click at [1328, 693] on font "Invia" at bounding box center [1319, 693] width 24 height 12
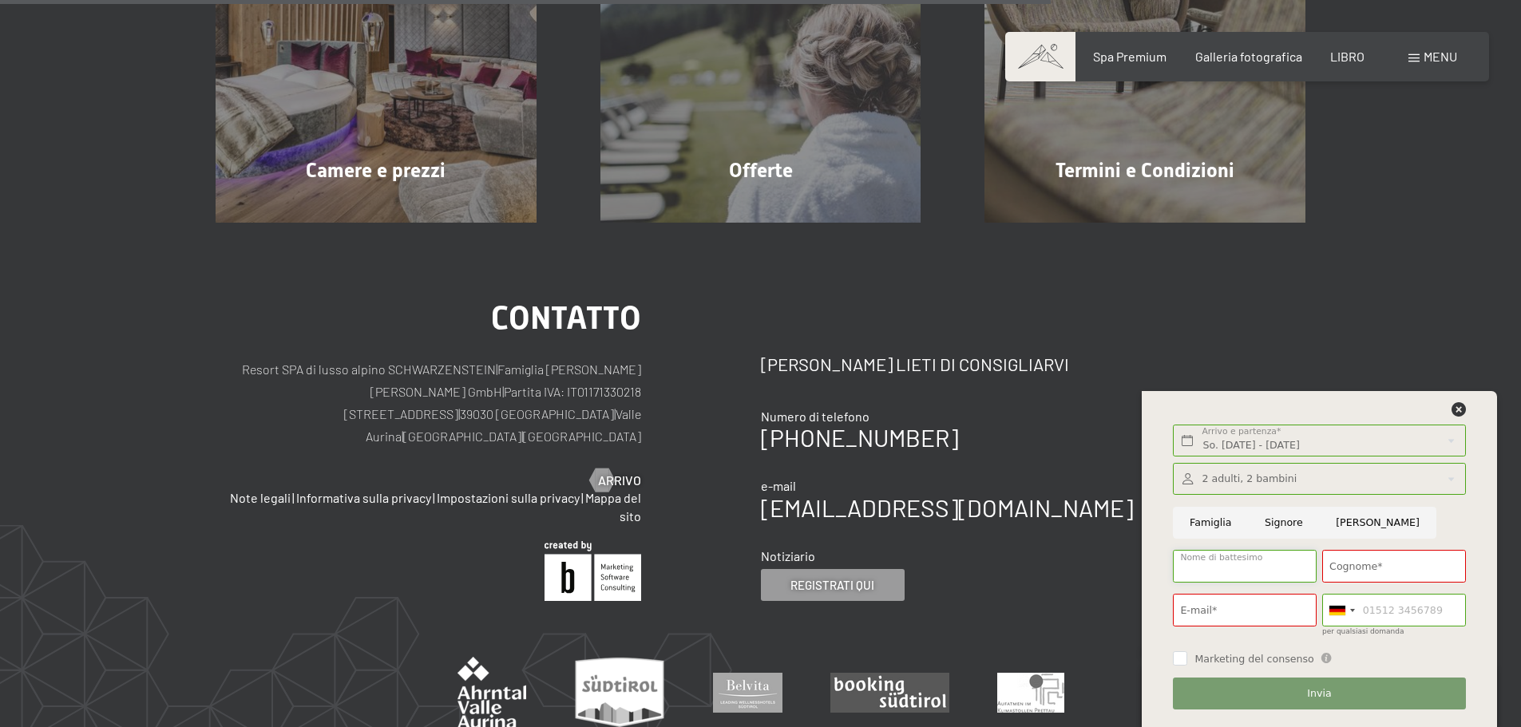
click at [1227, 571] on input "Nome di battesimo" at bounding box center [1245, 566] width 144 height 33
type input "Emanuela"
click at [1373, 570] on input "Cognome*" at bounding box center [1394, 566] width 144 height 33
type input "Colì"
click at [1244, 618] on input "E-mail*" at bounding box center [1245, 610] width 144 height 33
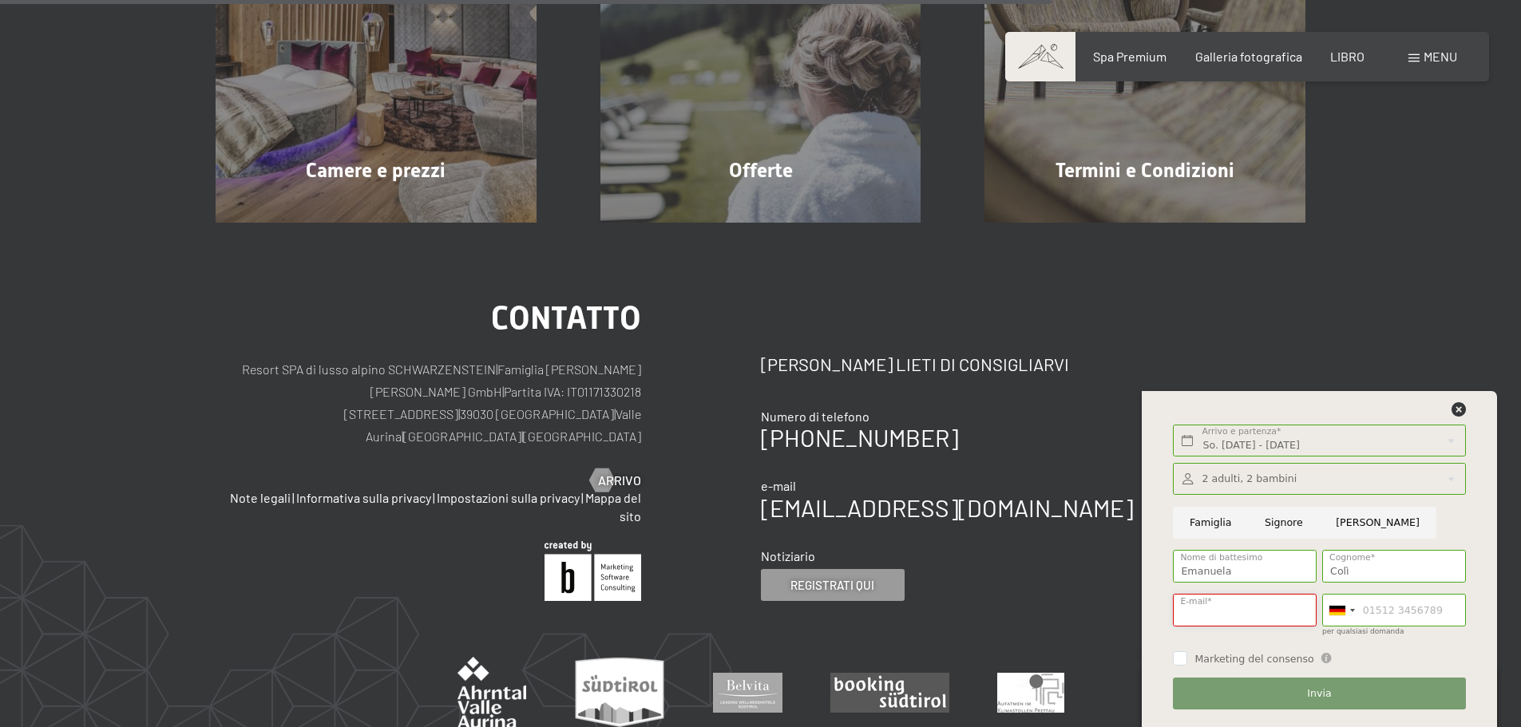
type input "emanuelacoli@hotmail.it"
click at [1369, 607] on input "per qualsiasi domanda" at bounding box center [1394, 610] width 144 height 33
click at [1341, 608] on div at bounding box center [1337, 611] width 16 height 10
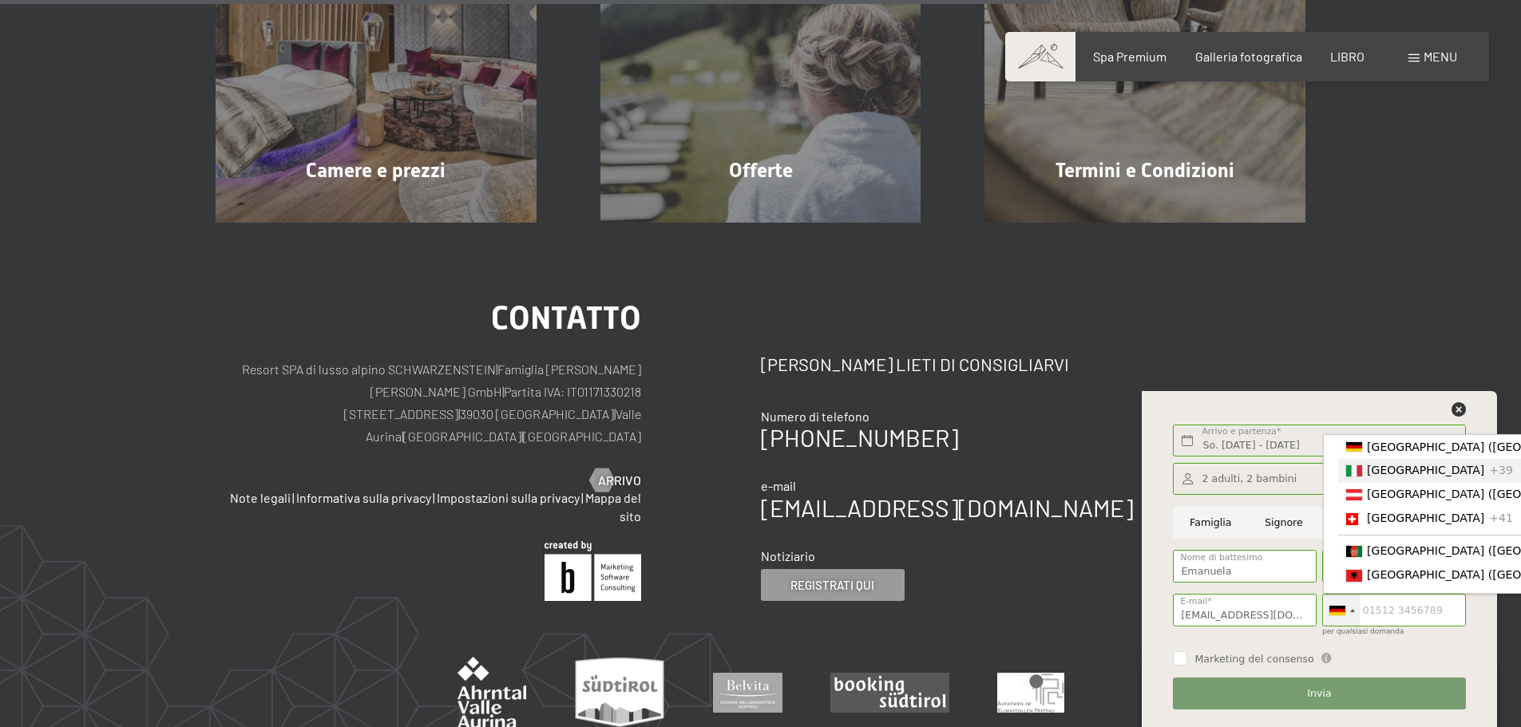
click at [1389, 471] on font "[GEOGRAPHIC_DATA]" at bounding box center [1425, 471] width 117 height 13
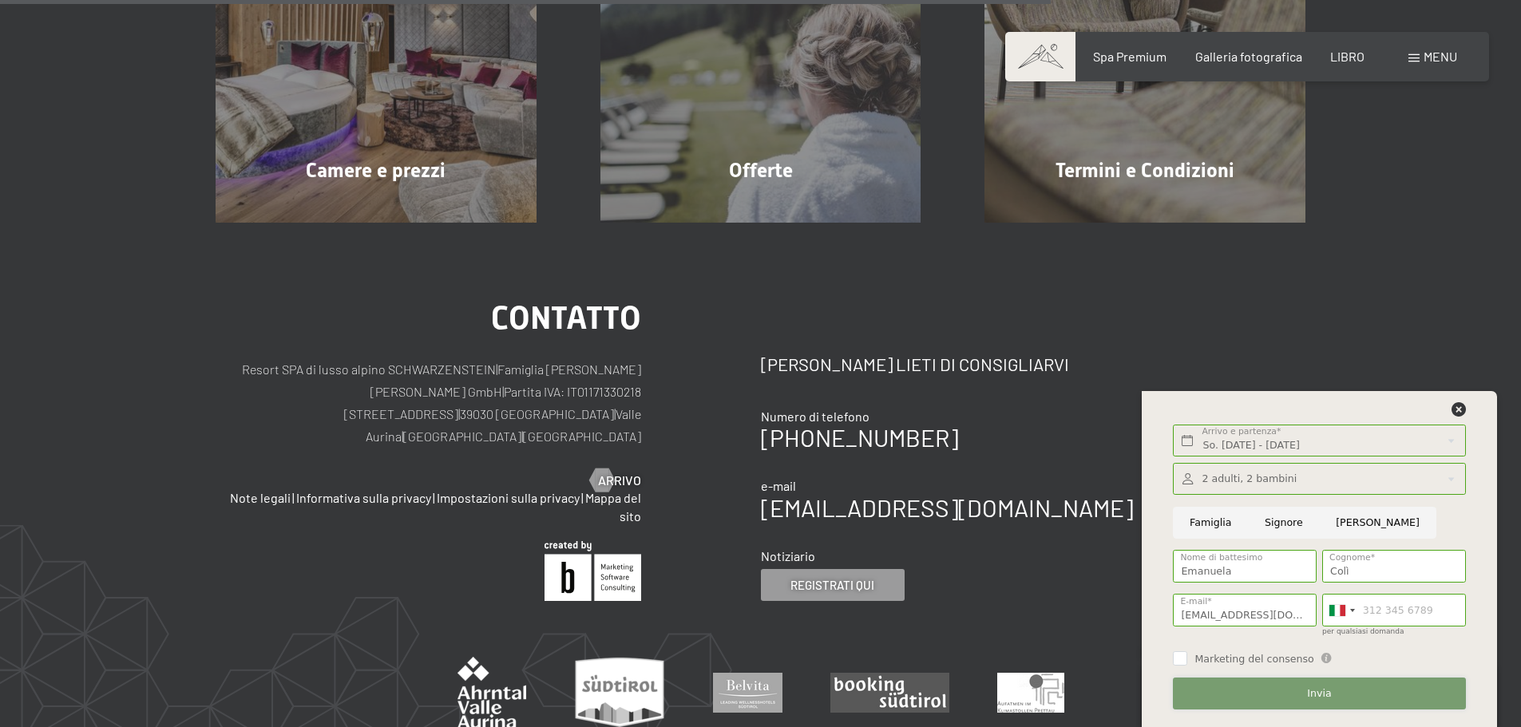
click at [1326, 699] on font "Invia" at bounding box center [1319, 693] width 24 height 12
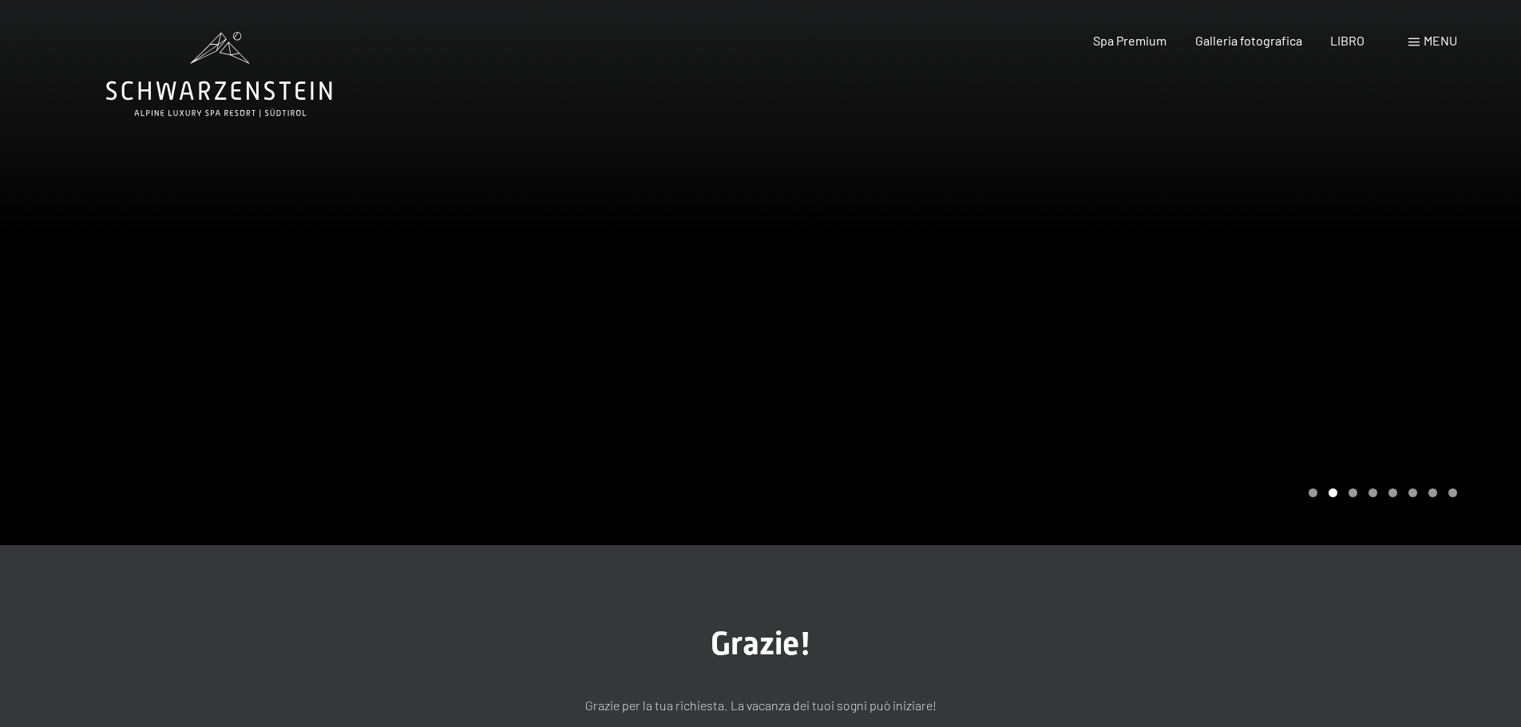
click at [1480, 319] on div at bounding box center [1141, 272] width 761 height 545
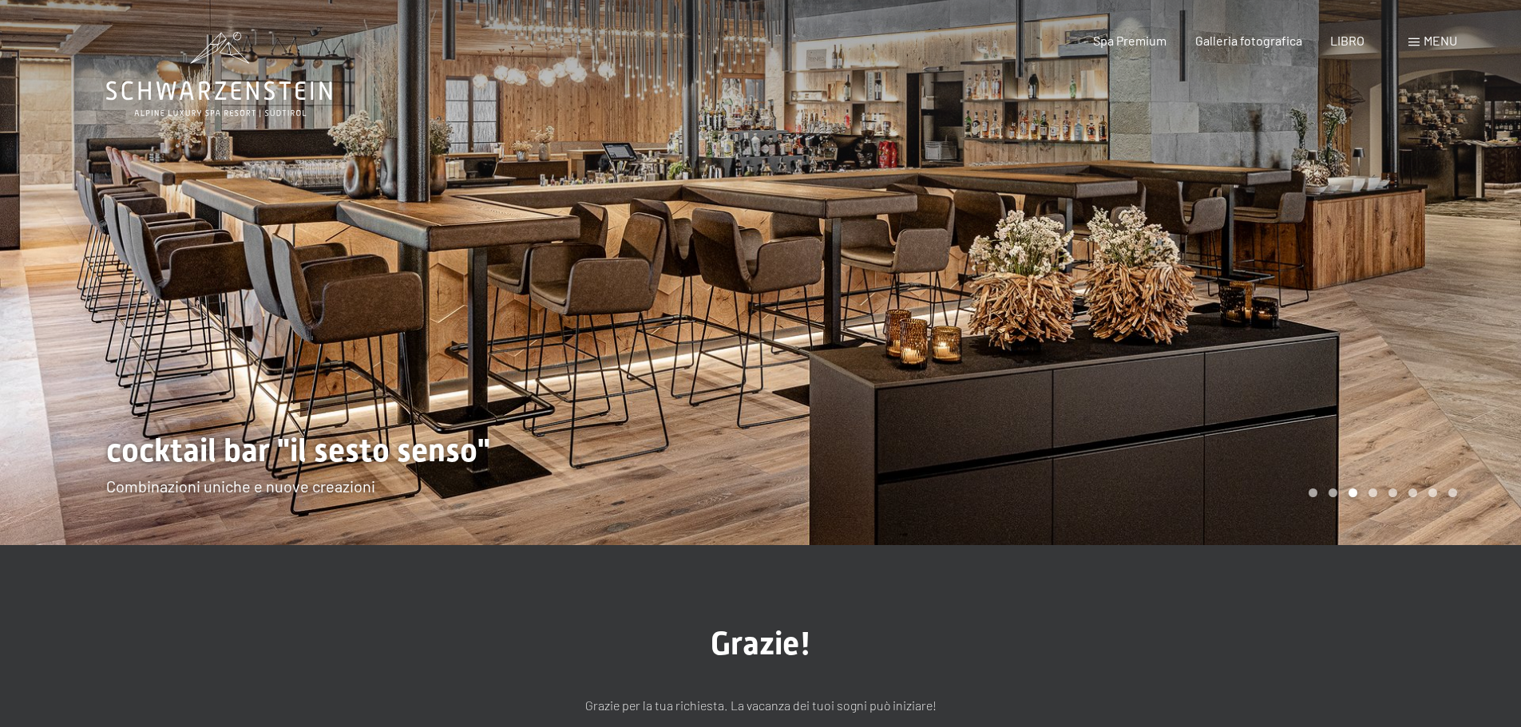
click at [1480, 319] on div at bounding box center [1141, 272] width 761 height 545
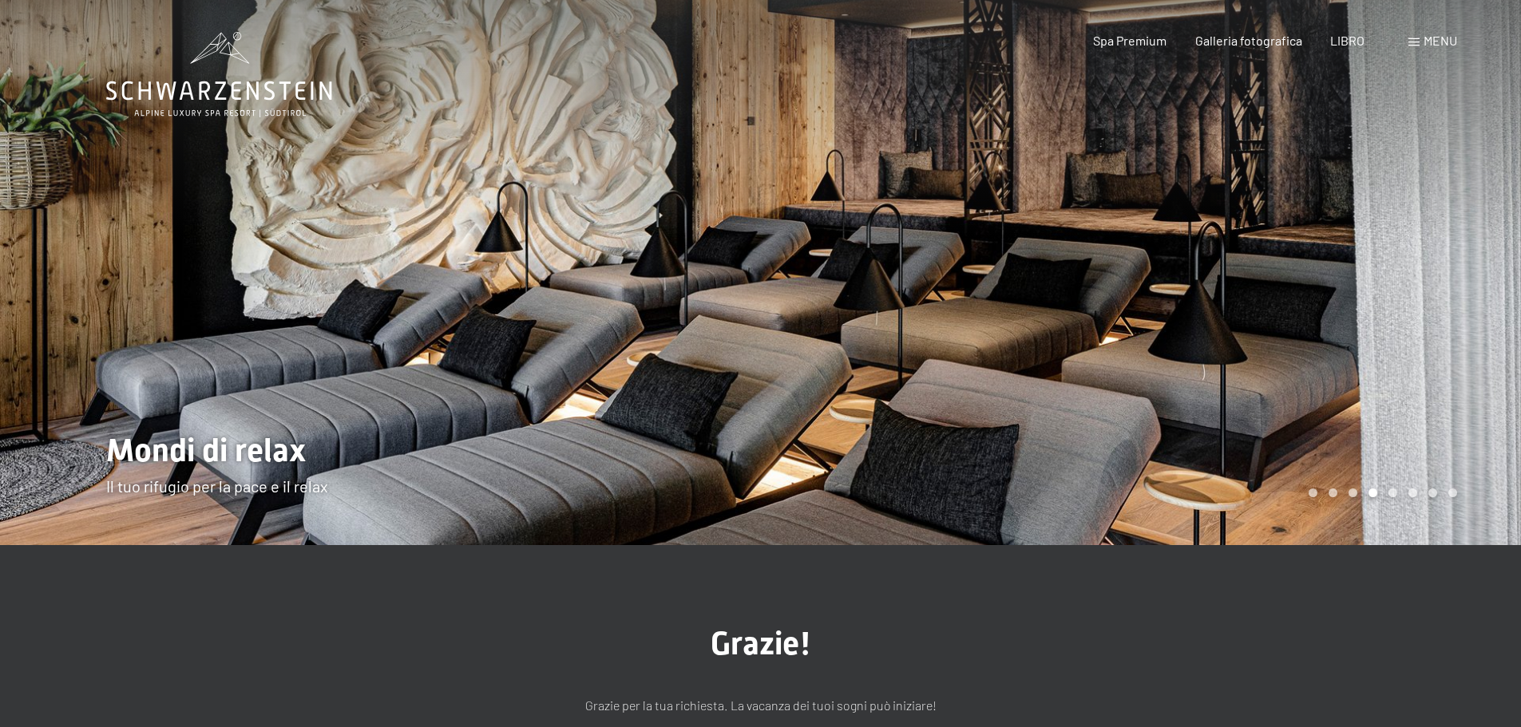
click at [1480, 319] on div at bounding box center [1141, 272] width 761 height 545
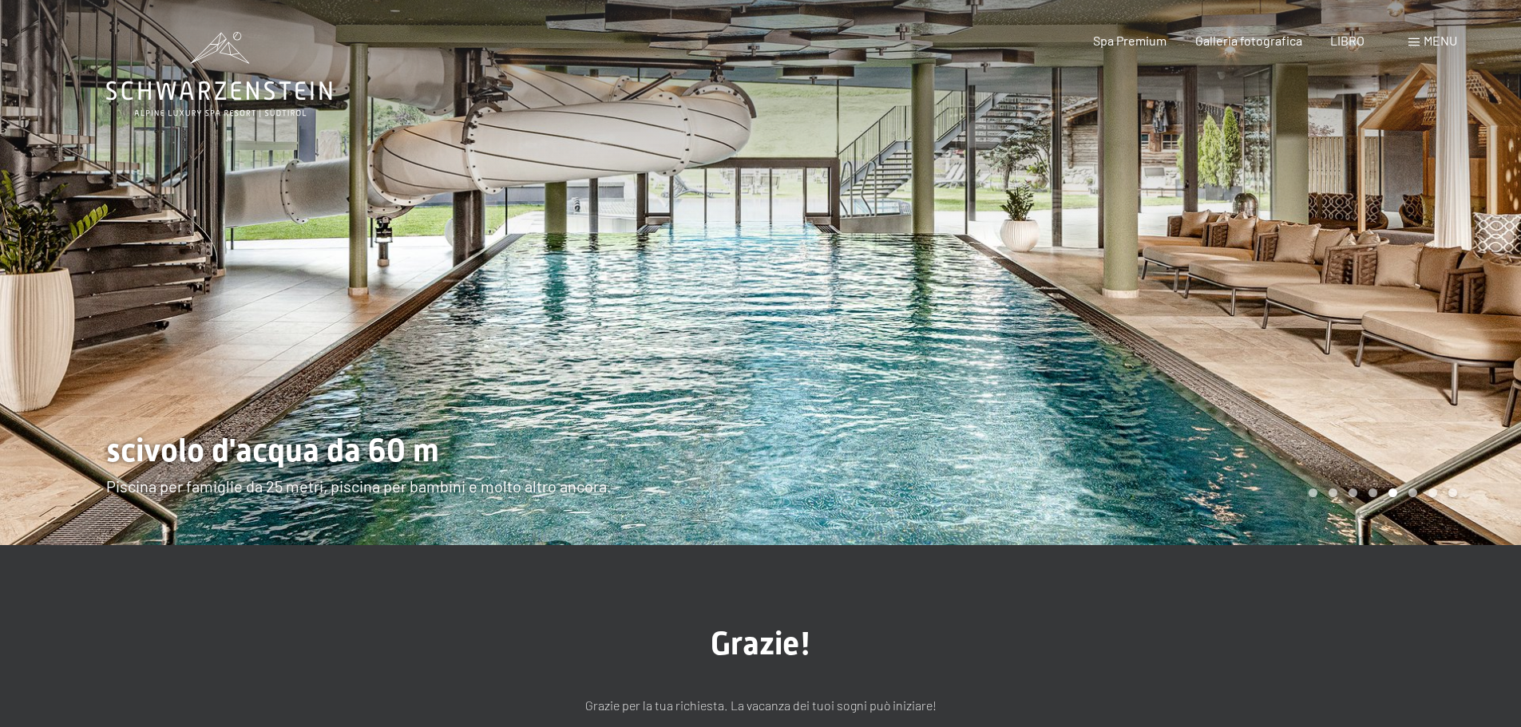
click at [1480, 319] on div at bounding box center [1141, 272] width 761 height 545
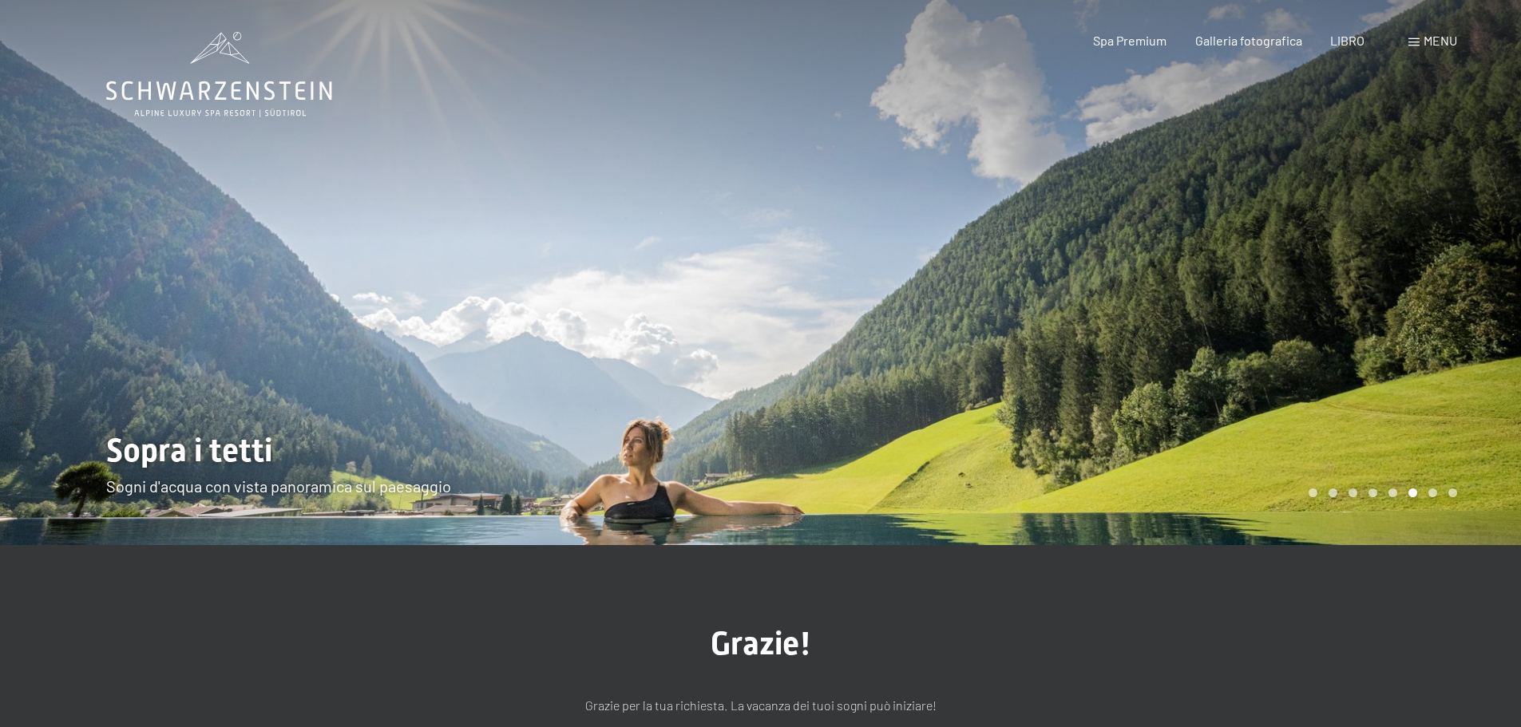
click at [1480, 319] on div at bounding box center [1141, 272] width 761 height 545
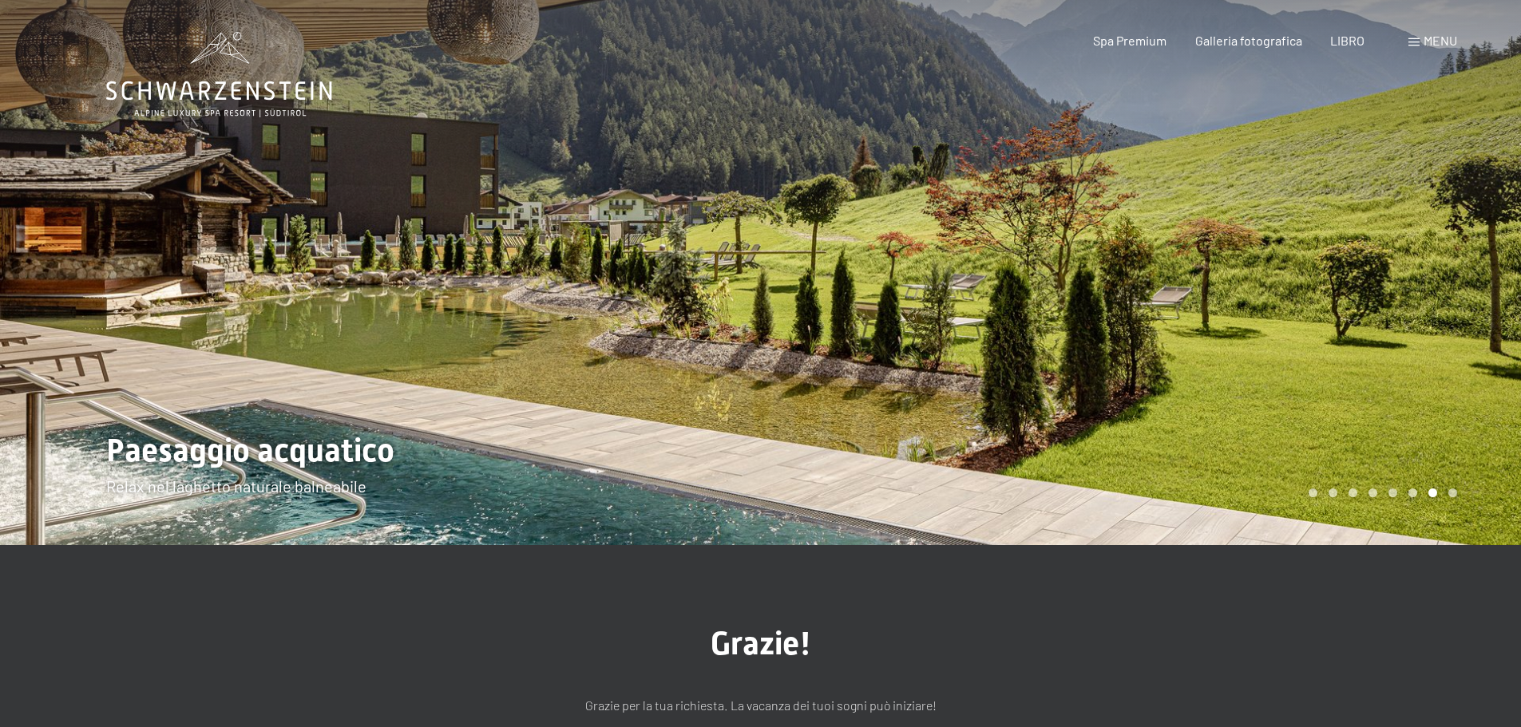
click at [1480, 319] on div at bounding box center [1141, 272] width 761 height 545
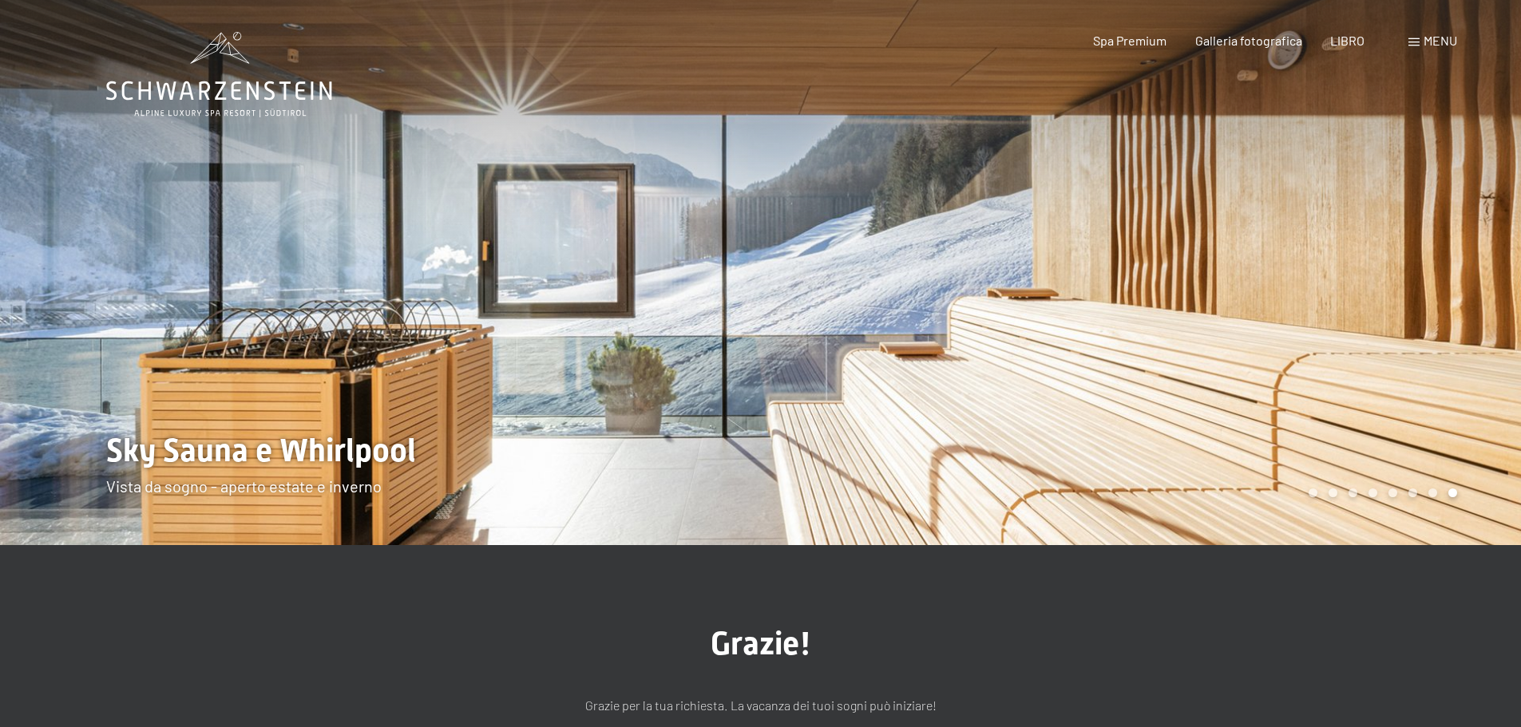
click at [1480, 319] on div at bounding box center [1141, 272] width 761 height 545
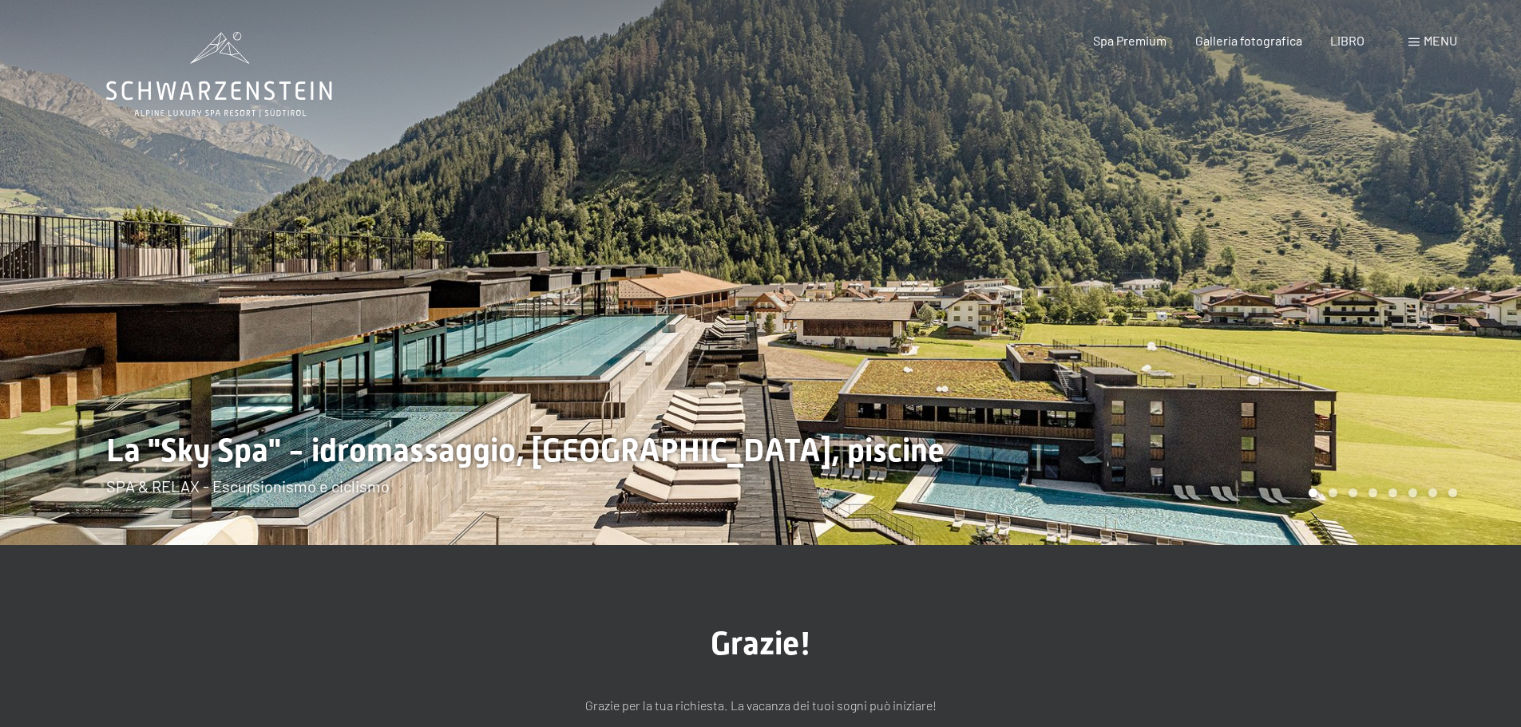
click at [1480, 319] on div at bounding box center [1141, 272] width 761 height 545
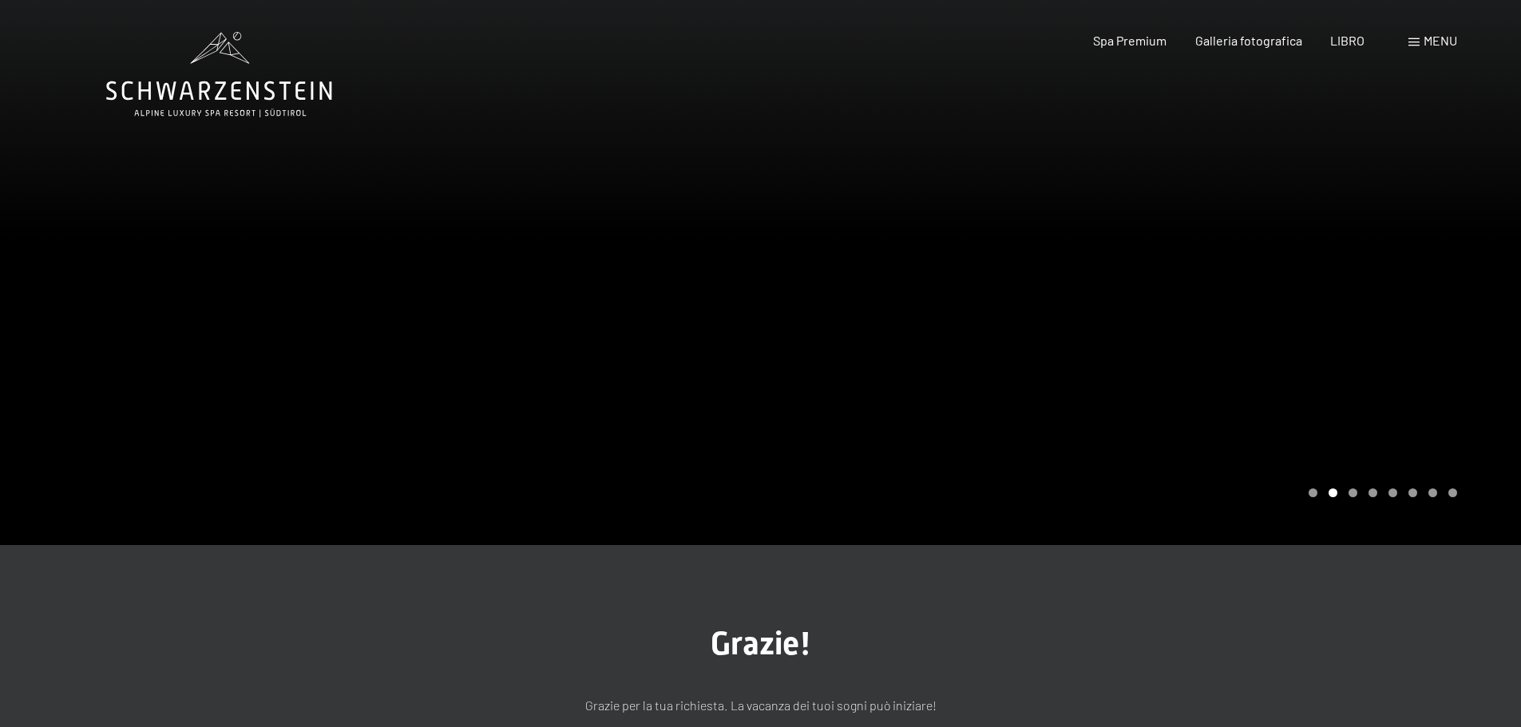
click at [1472, 319] on div at bounding box center [1141, 272] width 761 height 545
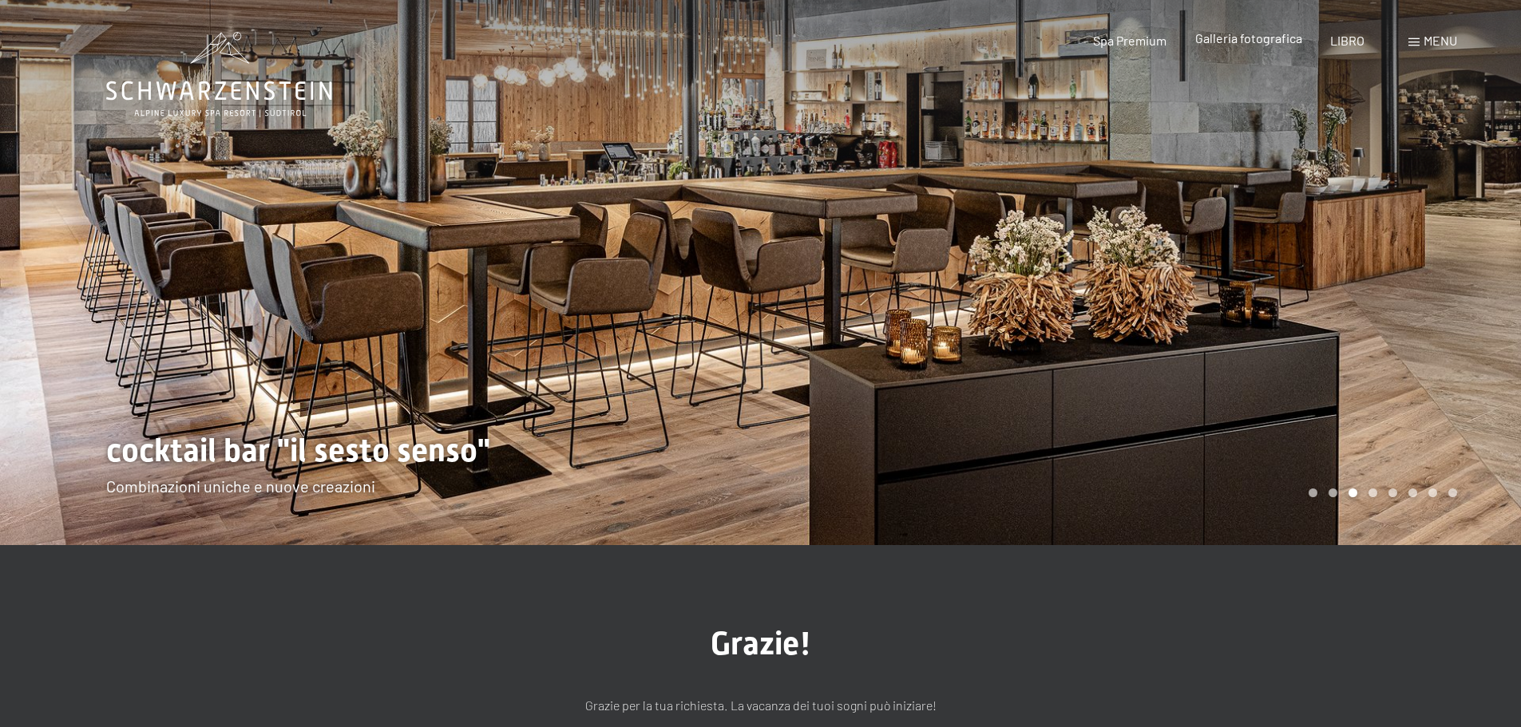
click at [1212, 42] on font "Galleria fotografica" at bounding box center [1248, 37] width 107 height 15
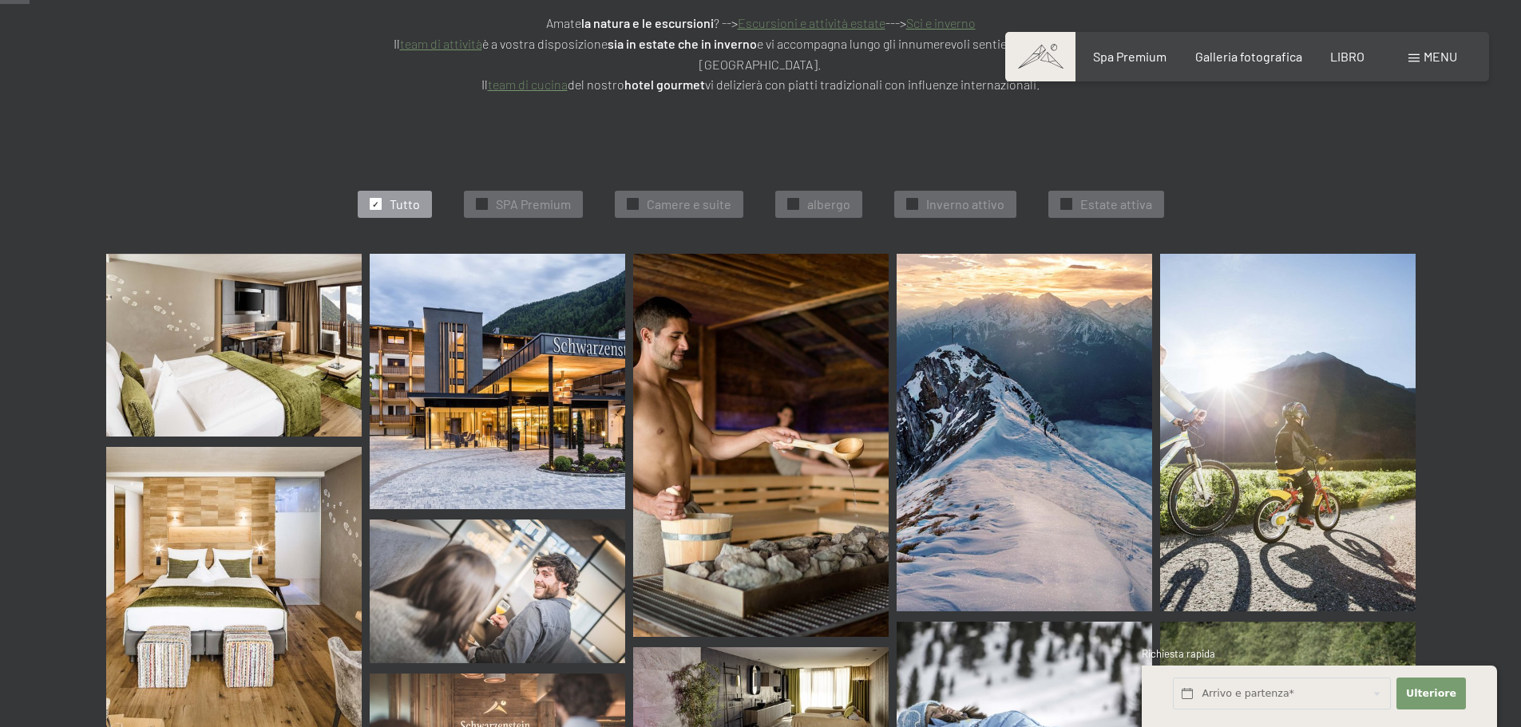
scroll to position [399, 0]
click at [677, 192] on div "✓ Camere e suite" at bounding box center [679, 205] width 129 height 27
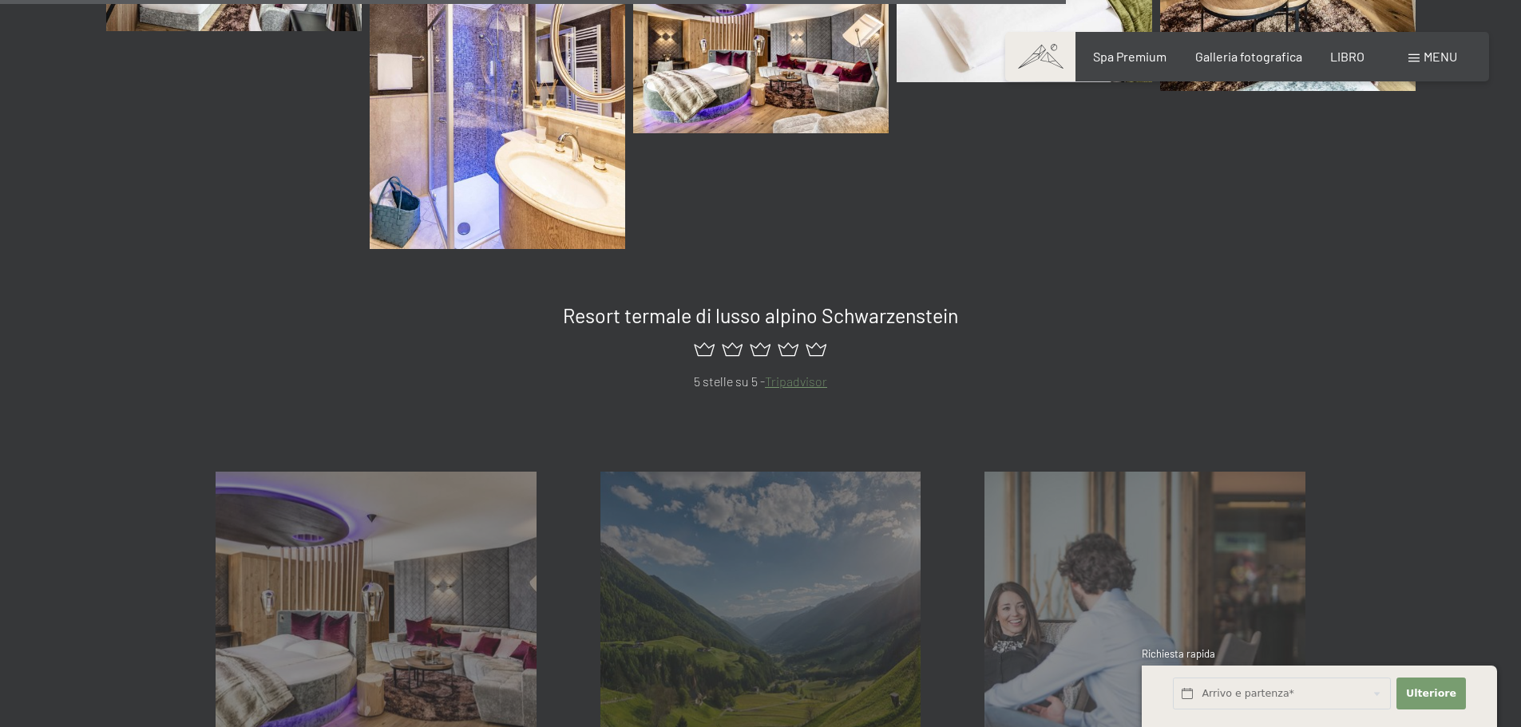
scroll to position [1620, 0]
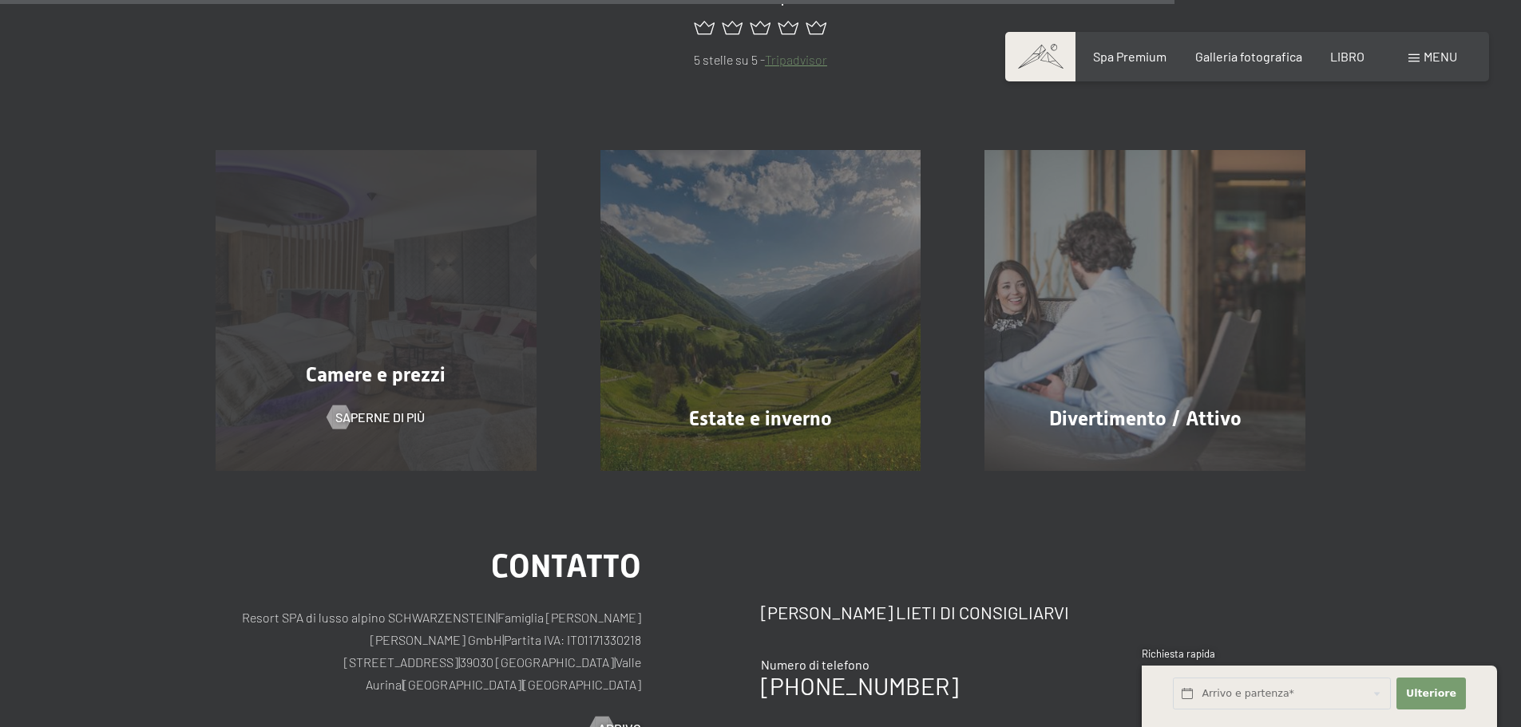
click at [370, 376] on div "Camere e prezzi Saperne di più" at bounding box center [376, 310] width 385 height 321
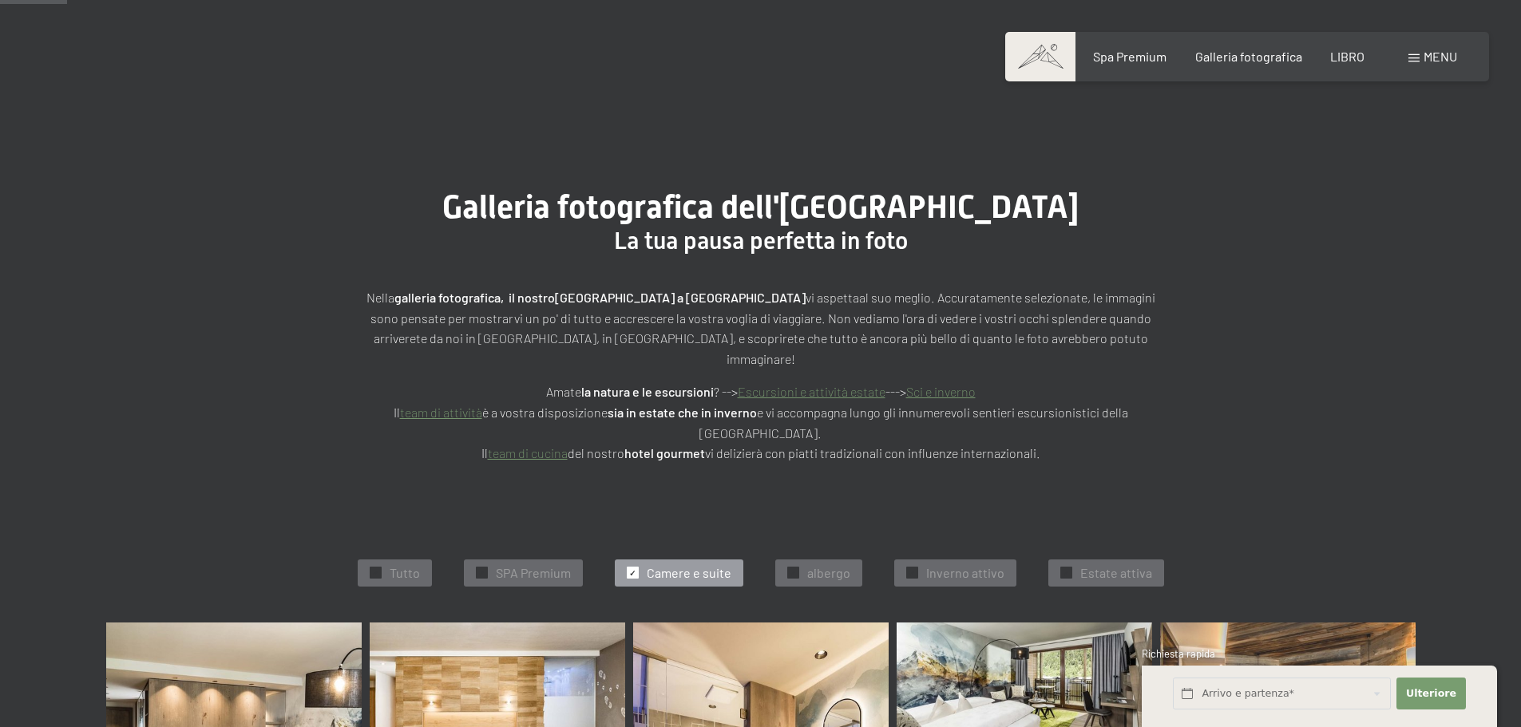
scroll to position [0, 0]
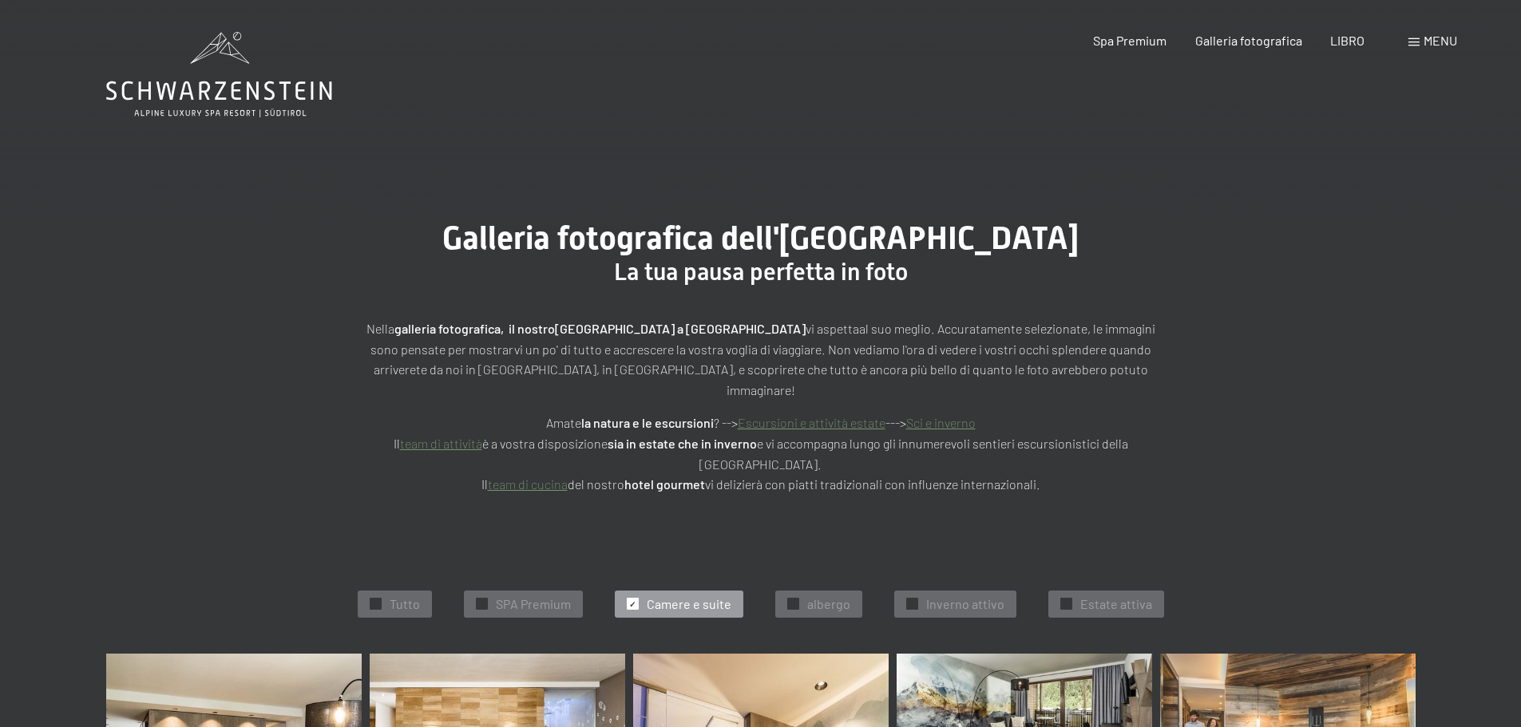
click at [220, 88] on icon at bounding box center [219, 74] width 226 height 85
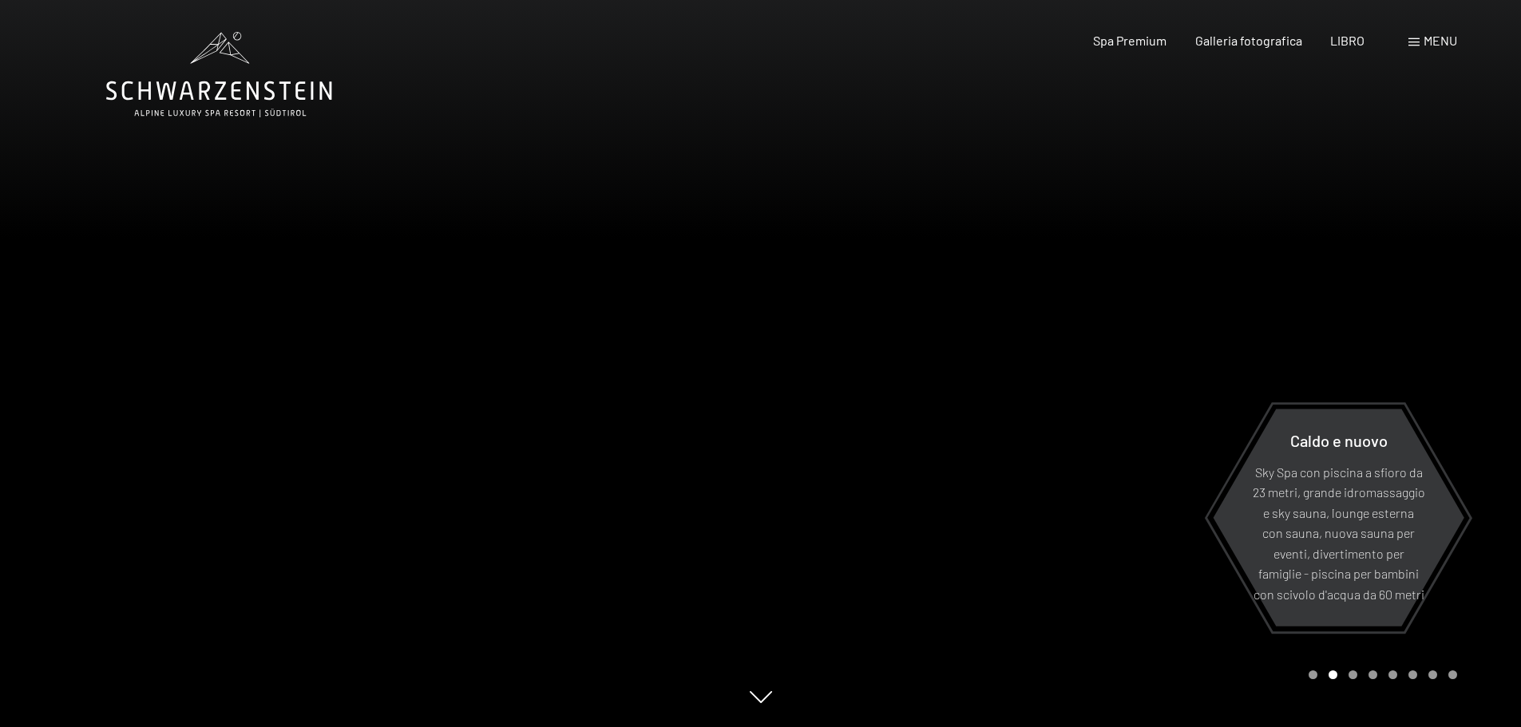
click at [1444, 360] on div at bounding box center [1141, 363] width 761 height 727
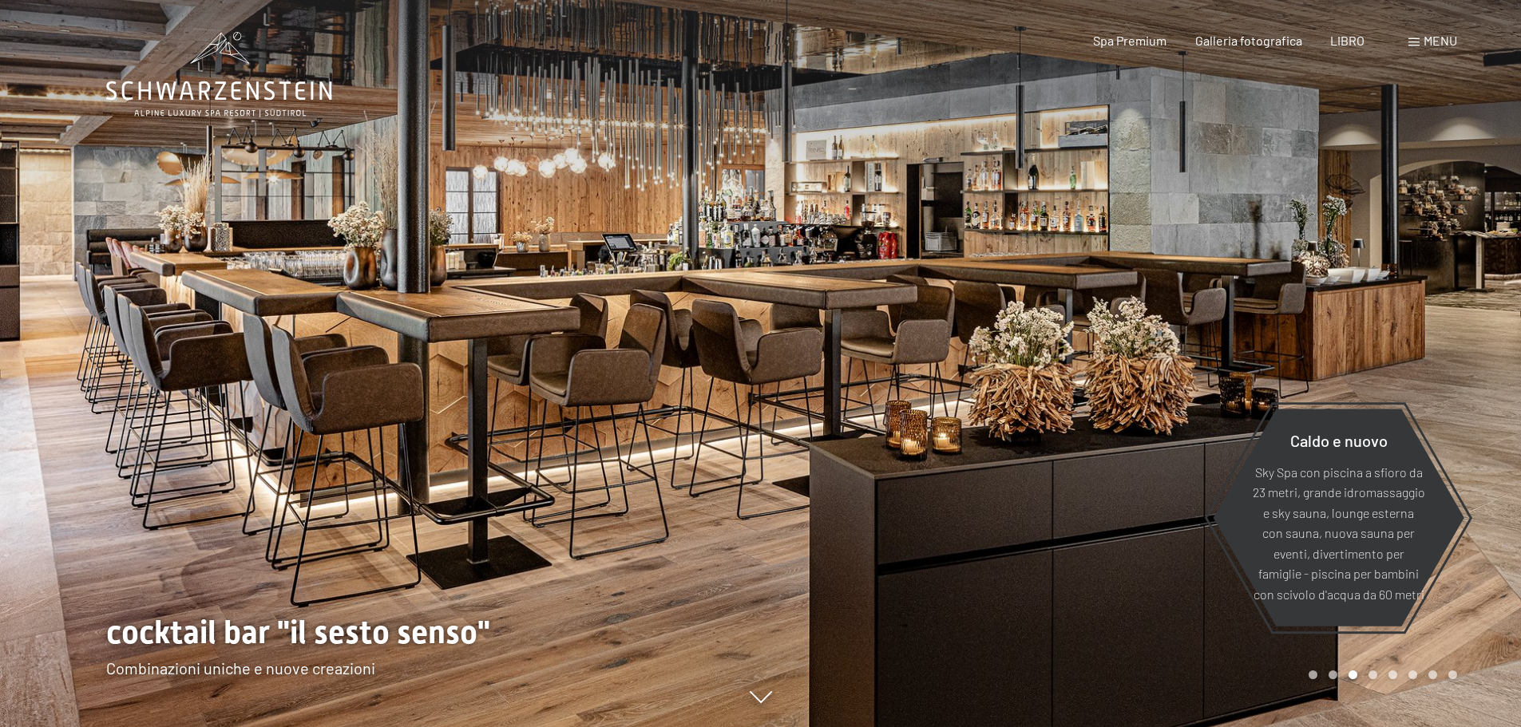
click at [1444, 360] on div at bounding box center [1141, 363] width 761 height 727
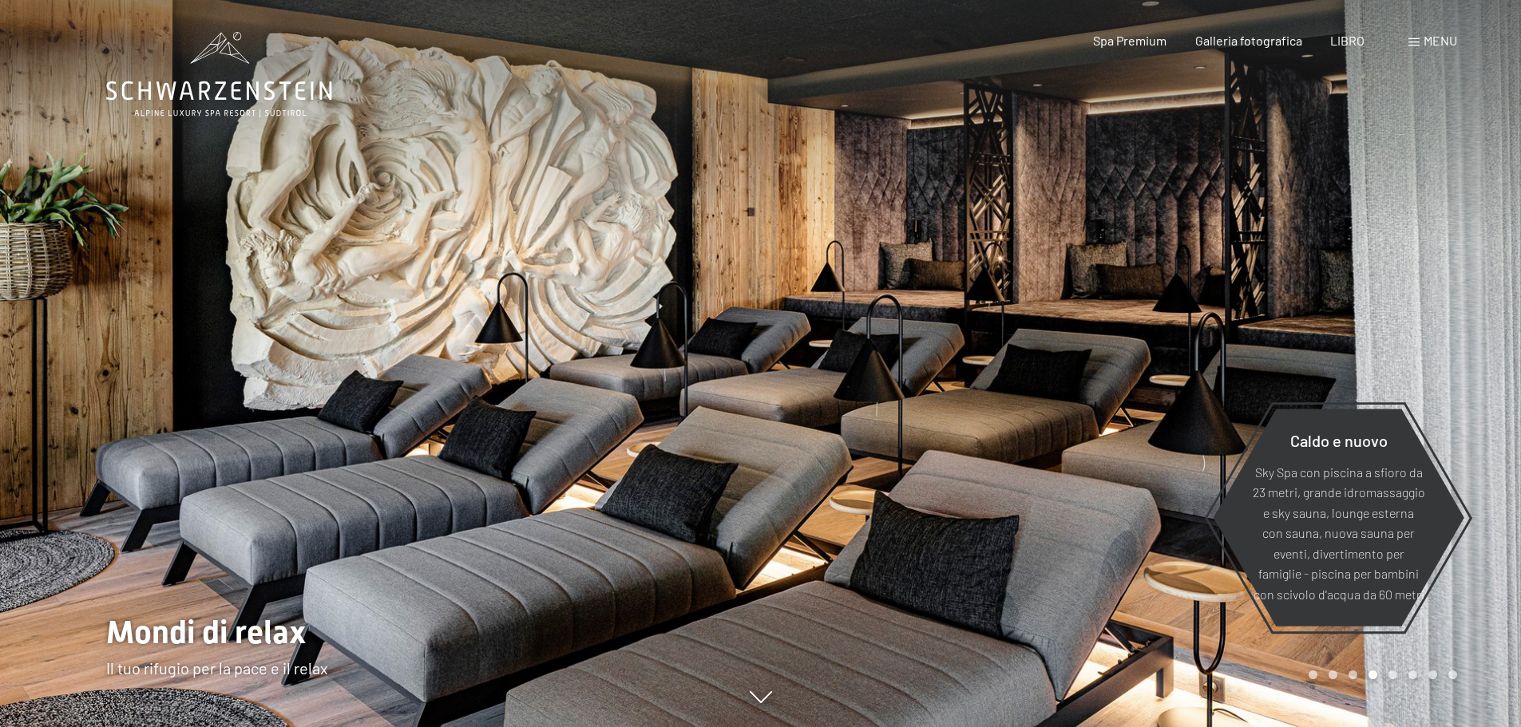
click at [1444, 360] on div at bounding box center [1141, 363] width 761 height 727
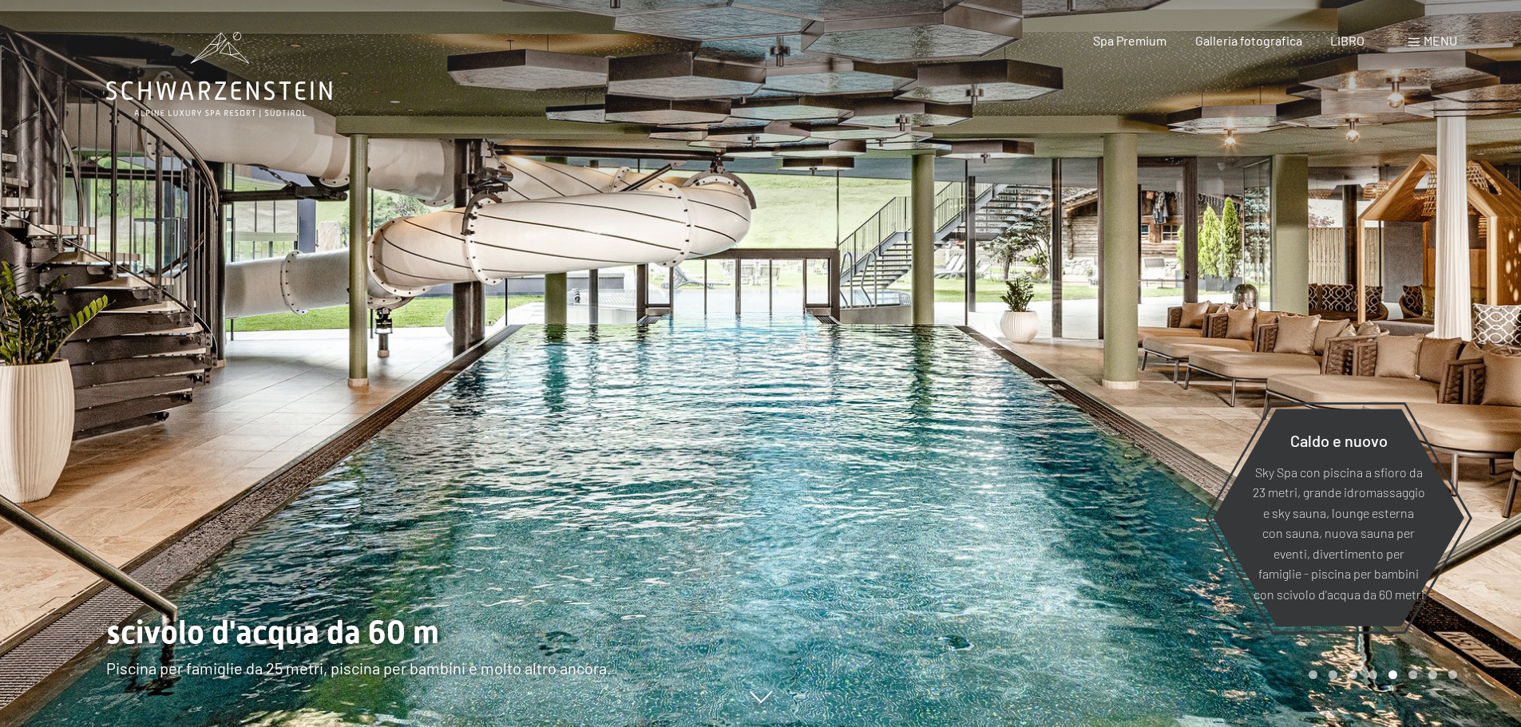
click at [1444, 360] on div at bounding box center [1141, 363] width 761 height 727
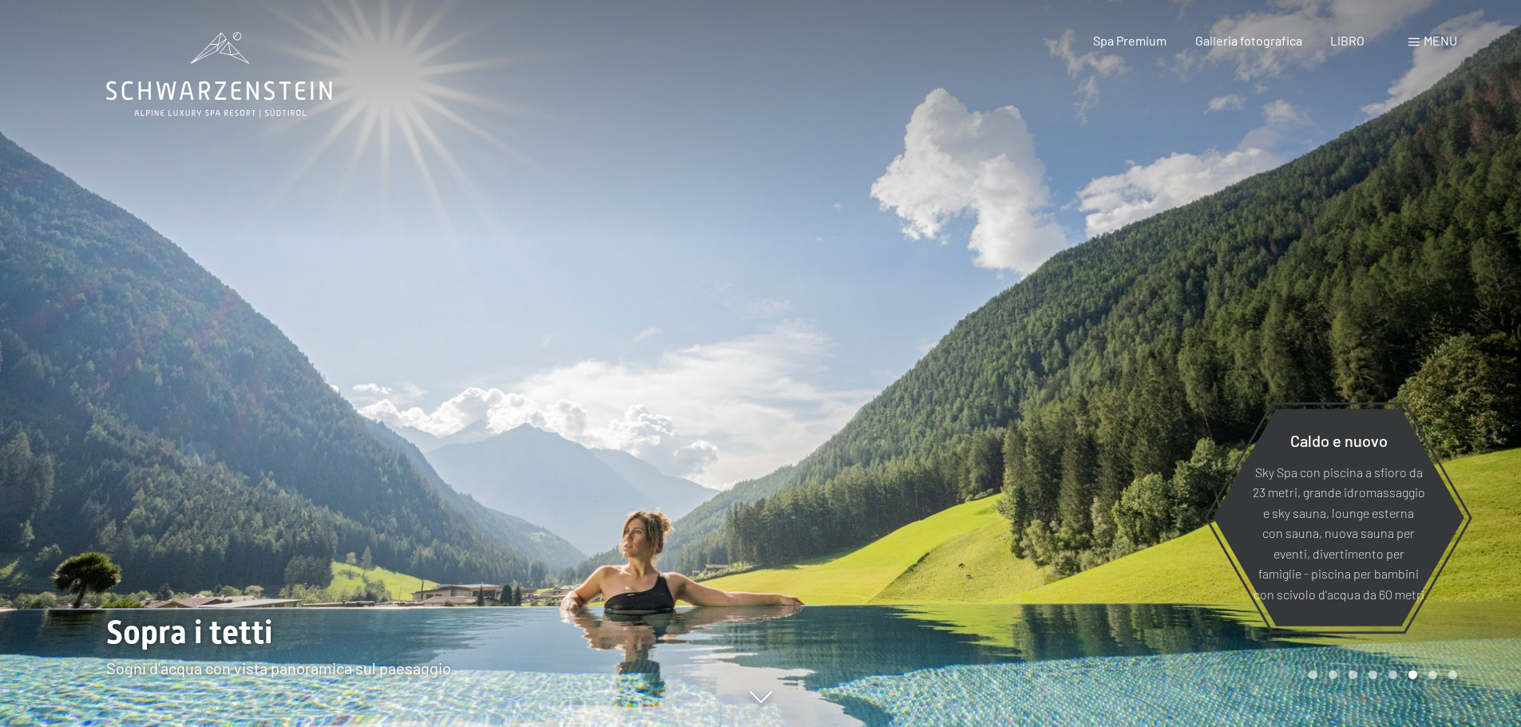
click at [1444, 359] on div at bounding box center [1141, 363] width 761 height 727
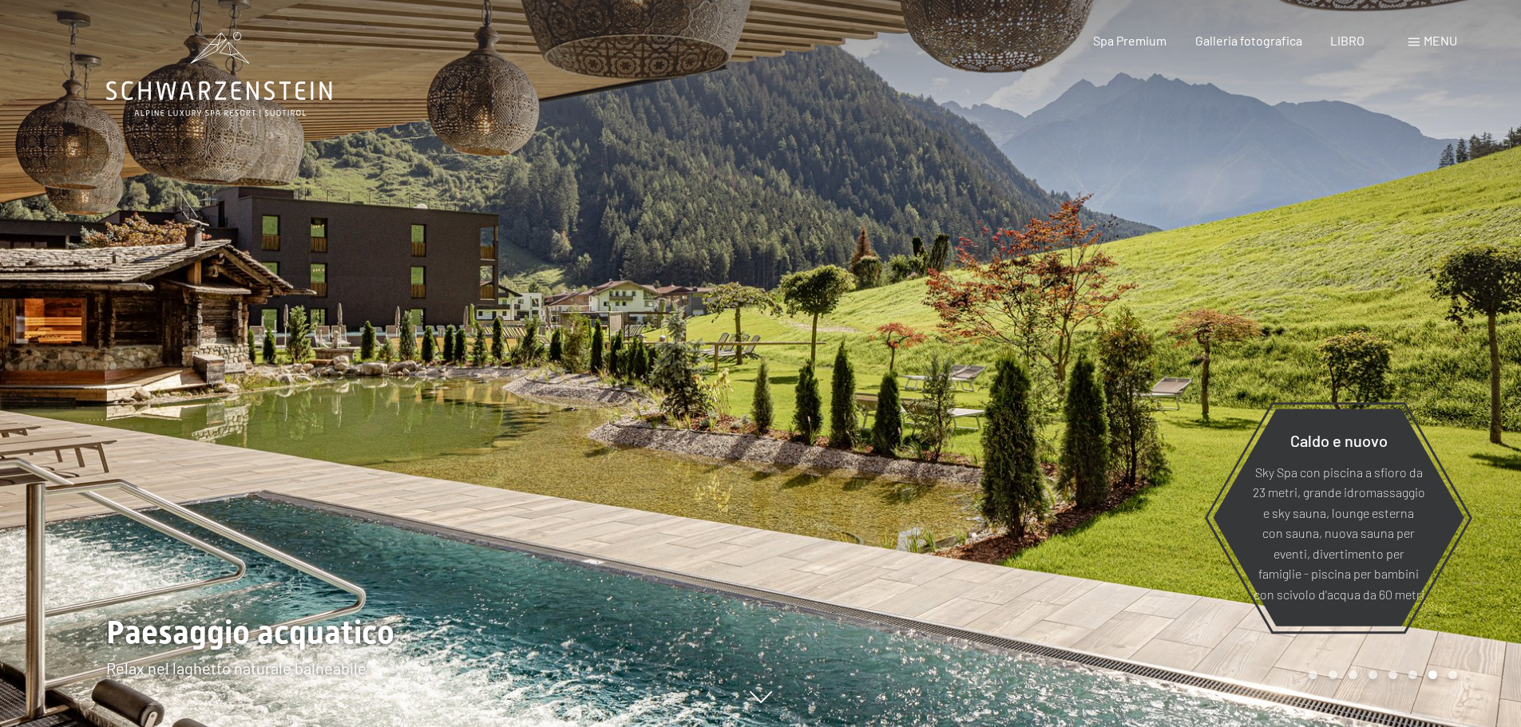
click at [1444, 359] on div at bounding box center [1141, 363] width 761 height 727
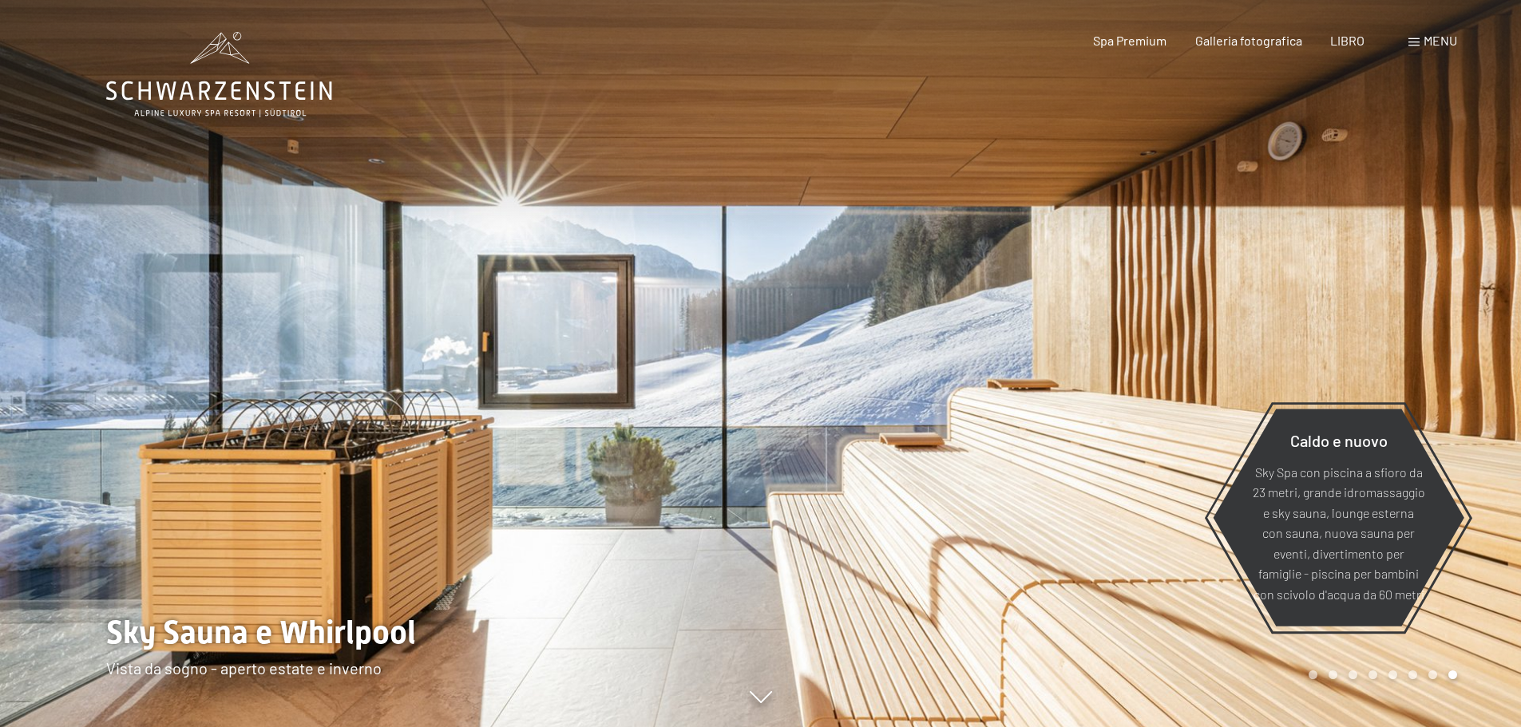
click at [1444, 359] on div at bounding box center [1141, 363] width 761 height 727
